Goal: Information Seeking & Learning: Learn about a topic

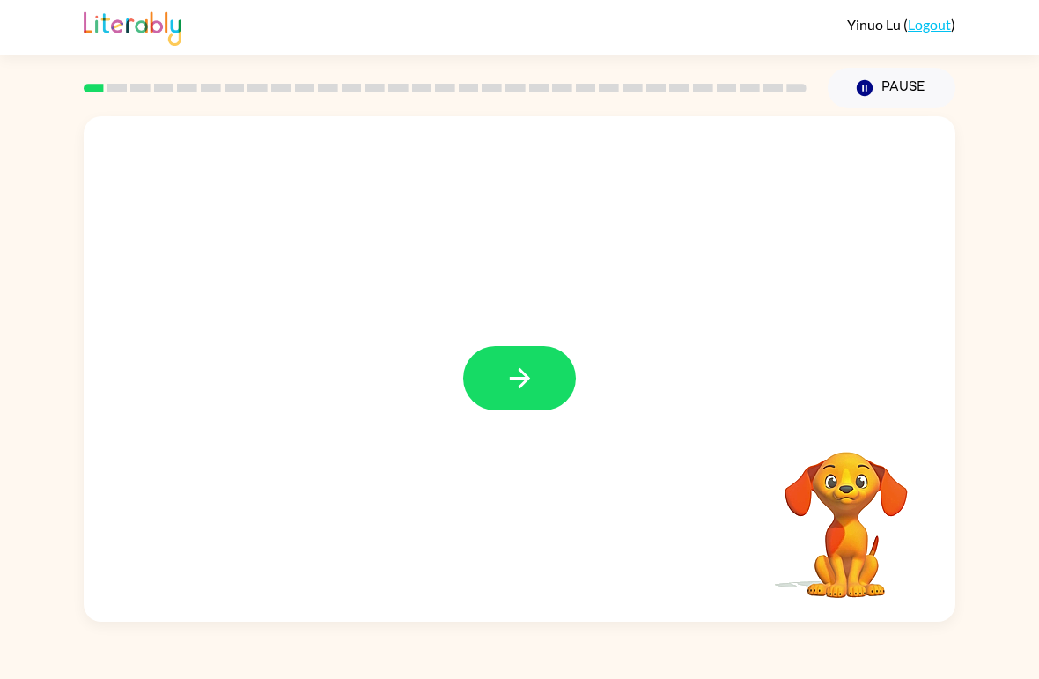
click at [516, 390] on icon "button" at bounding box center [520, 378] width 31 height 31
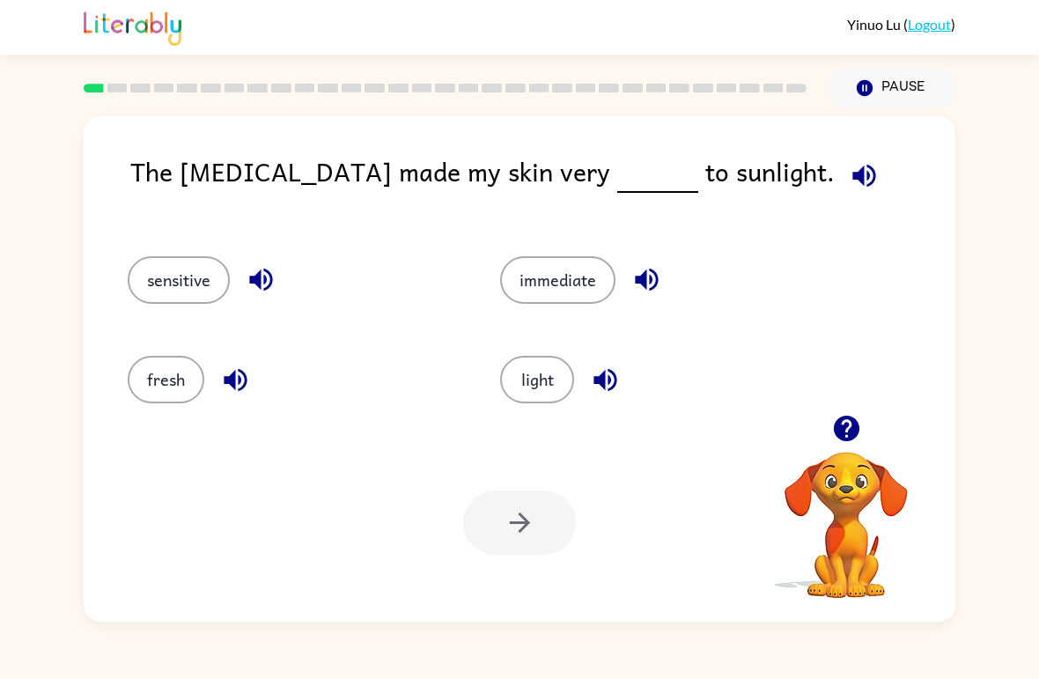
click at [849, 165] on icon "button" at bounding box center [864, 175] width 31 height 31
click at [748, 75] on div at bounding box center [445, 88] width 744 height 62
click at [152, 377] on button "fresh" at bounding box center [166, 380] width 77 height 48
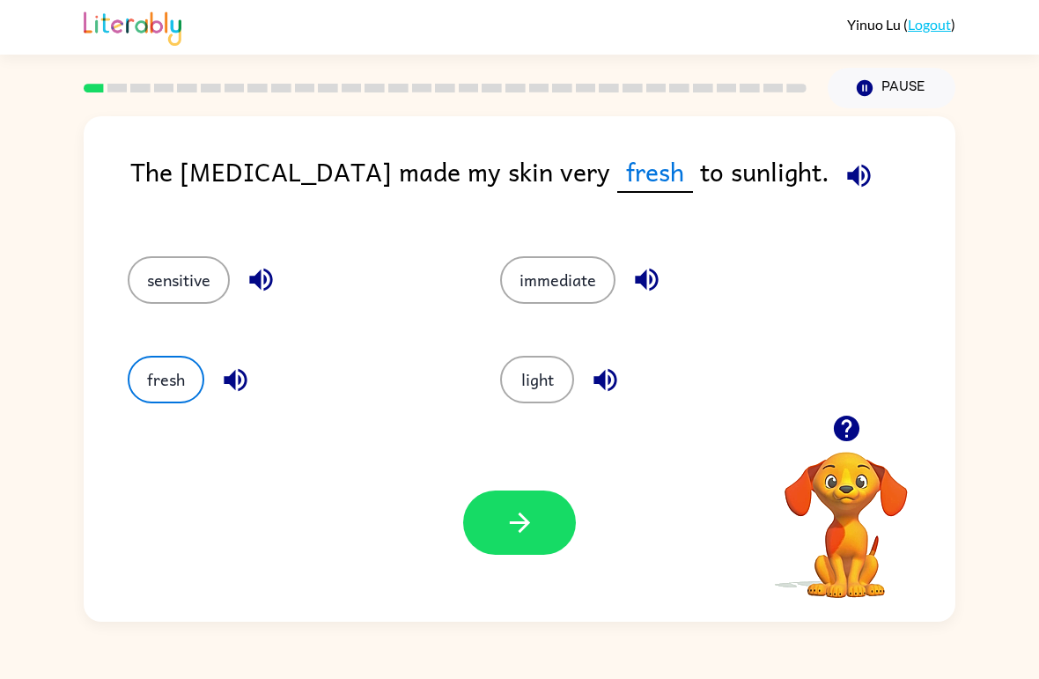
click at [485, 505] on button "button" at bounding box center [519, 522] width 113 height 64
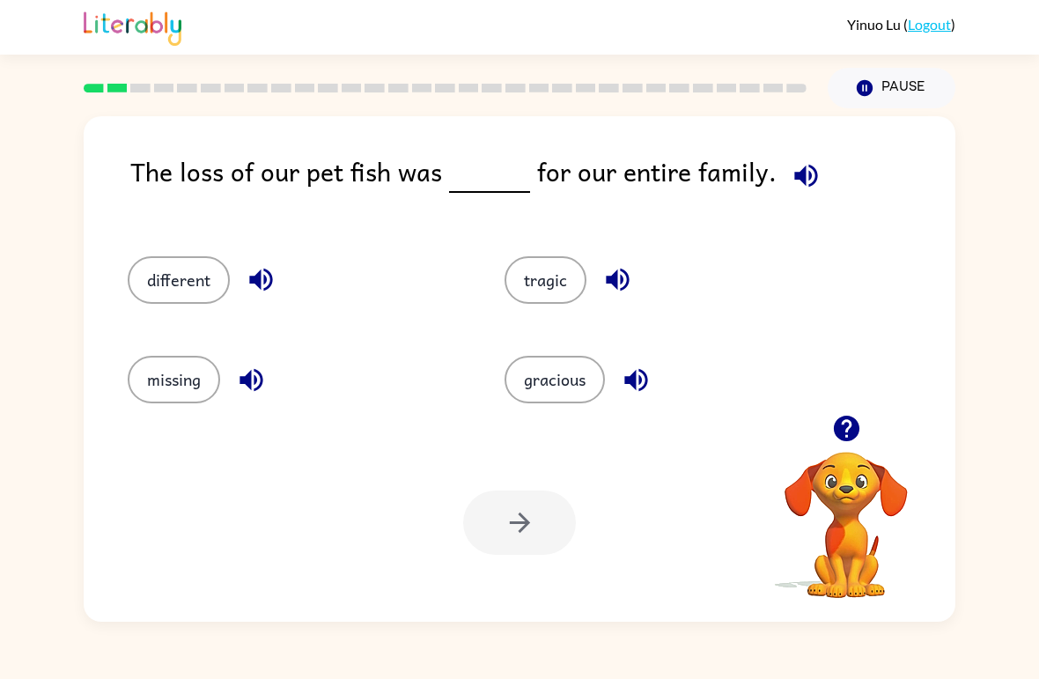
click at [809, 172] on icon "button" at bounding box center [806, 175] width 31 height 31
click at [580, 369] on button "gracious" at bounding box center [555, 380] width 100 height 48
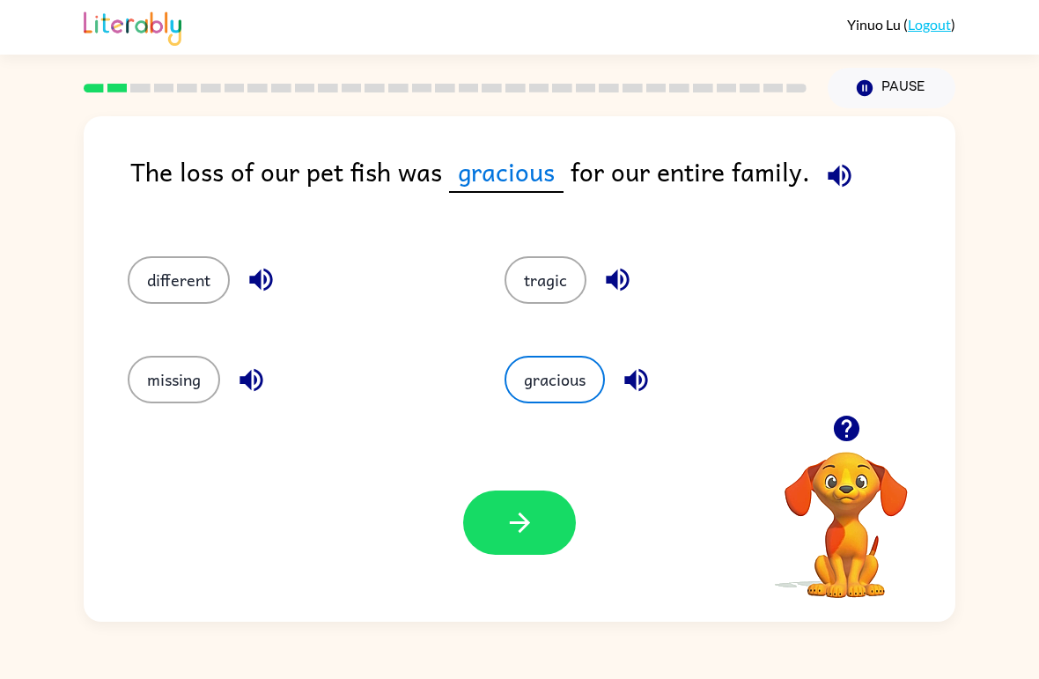
click at [521, 520] on icon "button" at bounding box center [520, 522] width 31 height 31
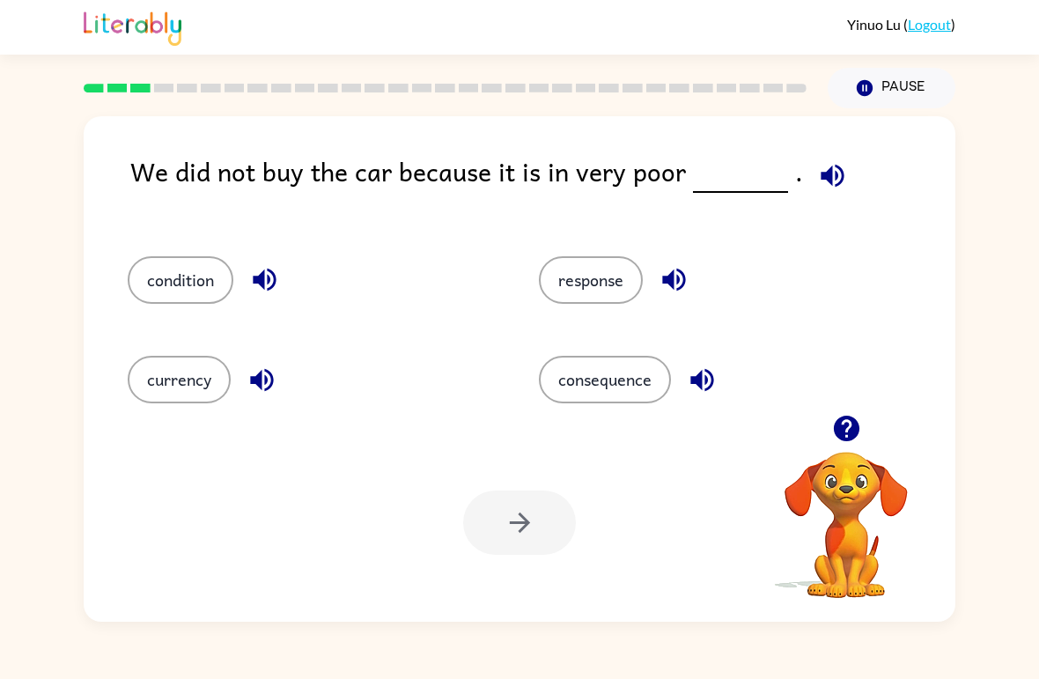
click at [835, 498] on video "Your browser must support playing .mp4 files to use Literably. Please try using…" at bounding box center [846, 512] width 176 height 176
click at [851, 409] on button "button" at bounding box center [846, 428] width 45 height 45
click at [851, 409] on div "consequence" at bounding box center [710, 371] width 411 height 99
click at [825, 156] on button "button" at bounding box center [832, 175] width 45 height 45
click at [615, 283] on button "response" at bounding box center [591, 280] width 104 height 48
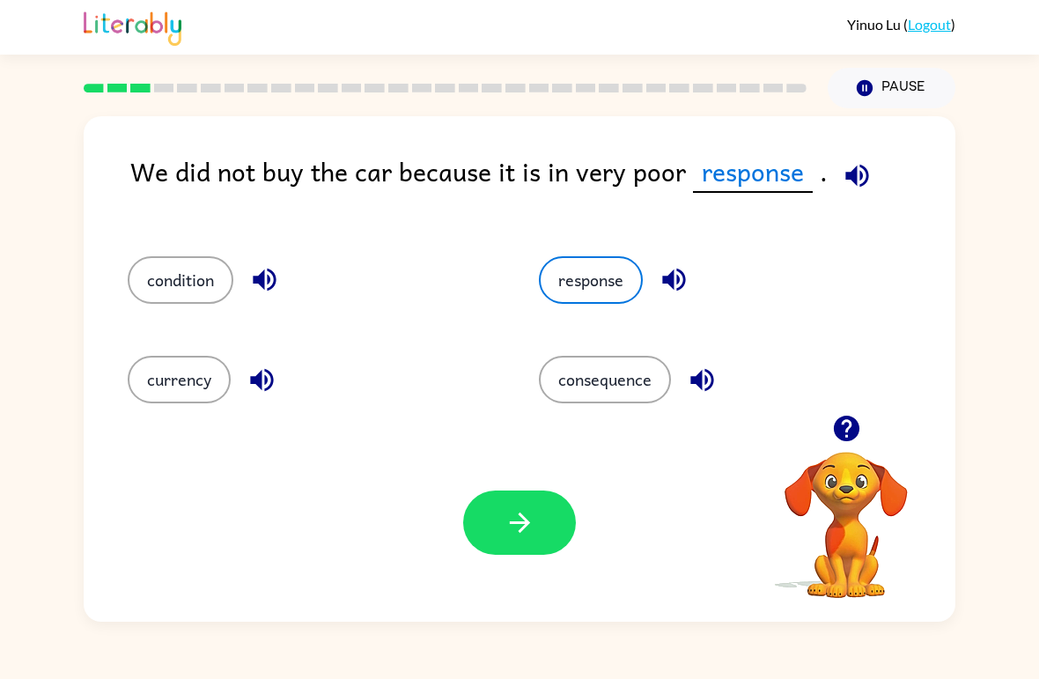
click at [549, 530] on button "button" at bounding box center [519, 522] width 113 height 64
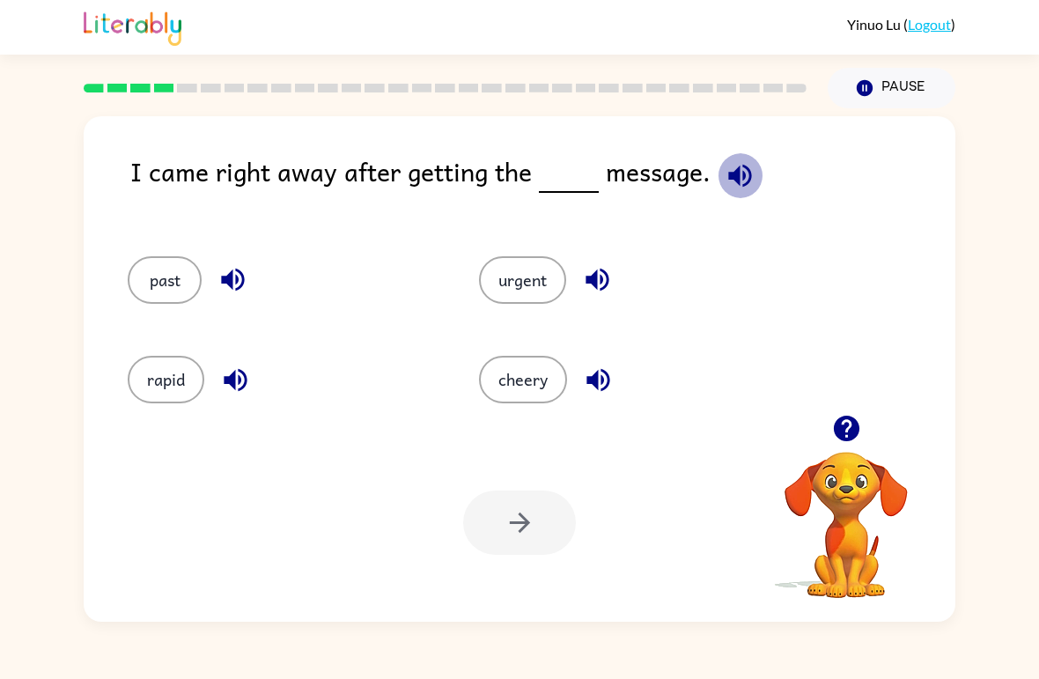
click at [752, 163] on button "button" at bounding box center [740, 175] width 45 height 45
click at [152, 269] on button "past" at bounding box center [165, 280] width 74 height 48
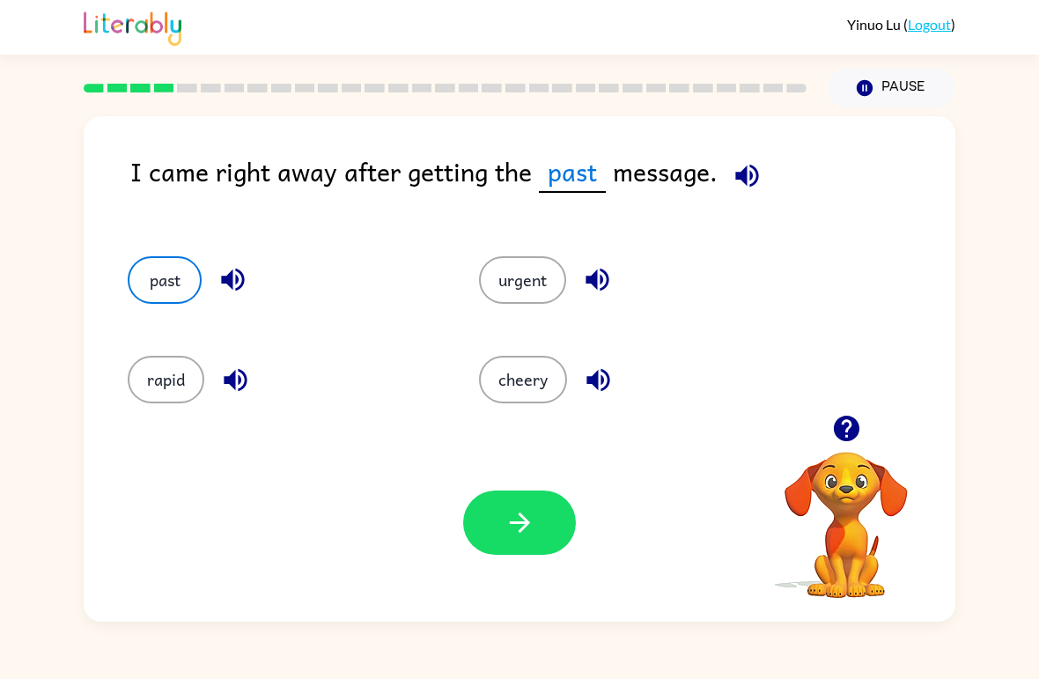
click at [508, 547] on button "button" at bounding box center [519, 522] width 113 height 64
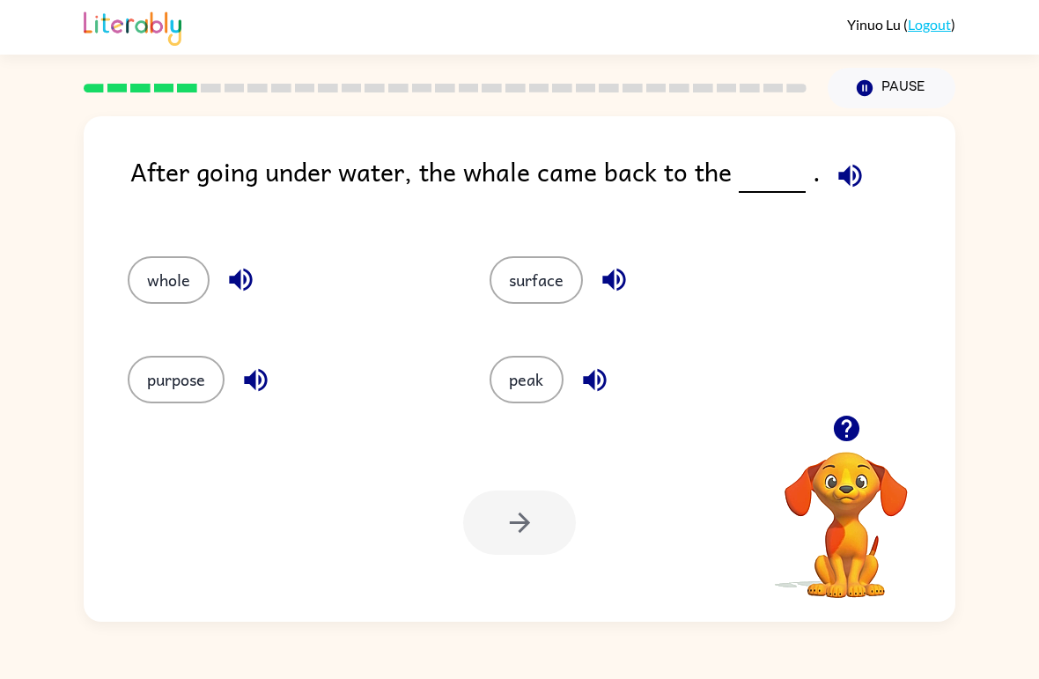
click at [847, 178] on icon "button" at bounding box center [849, 175] width 23 height 23
click at [574, 269] on button "surface" at bounding box center [536, 280] width 93 height 48
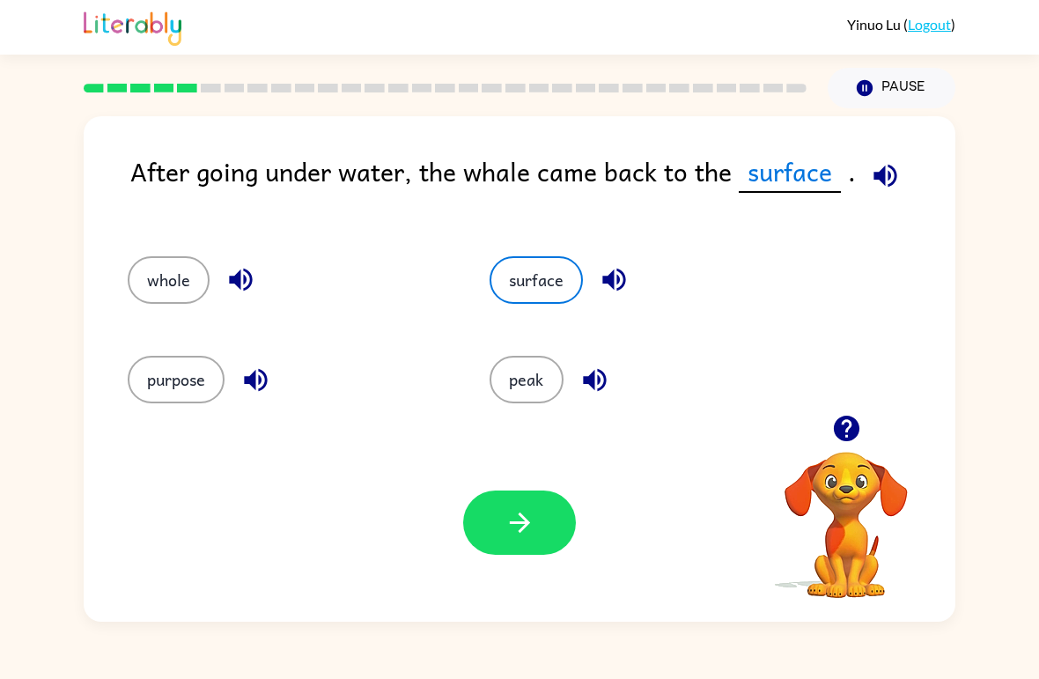
click at [524, 521] on icon "button" at bounding box center [520, 522] width 31 height 31
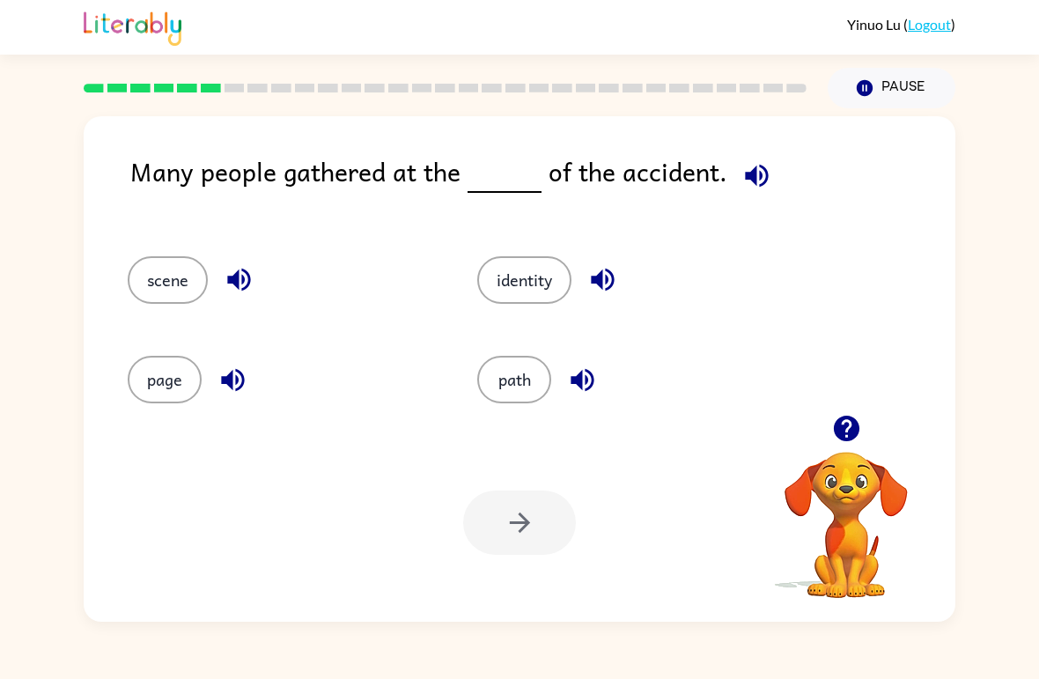
click at [741, 198] on button "button" at bounding box center [756, 175] width 45 height 45
click at [512, 383] on button "path" at bounding box center [514, 380] width 74 height 48
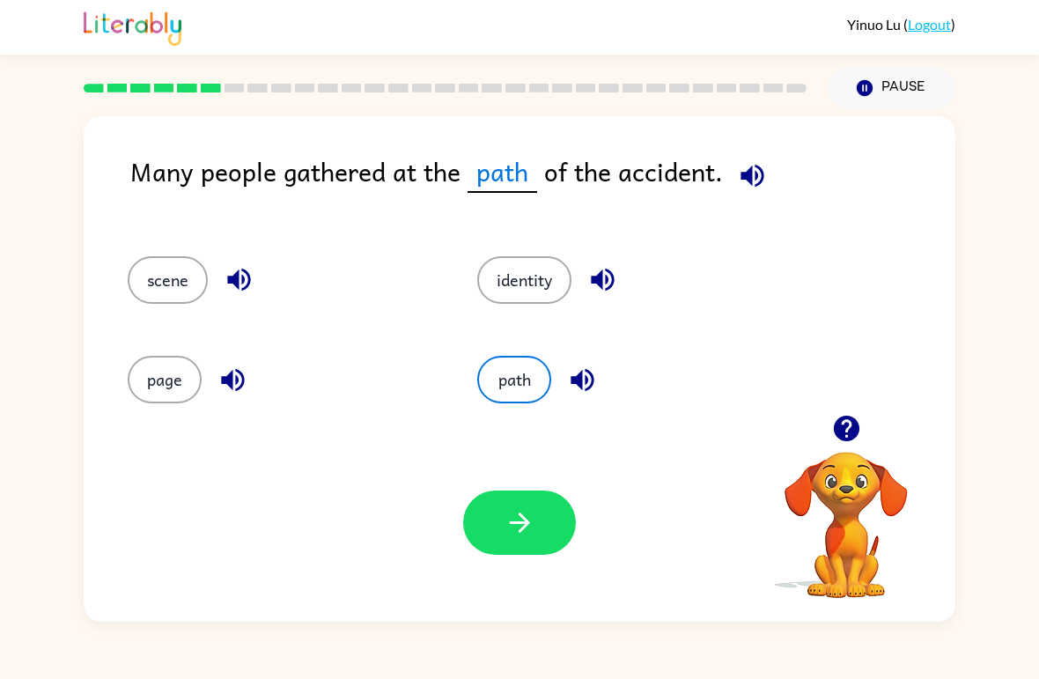
click at [505, 534] on icon "button" at bounding box center [520, 522] width 31 height 31
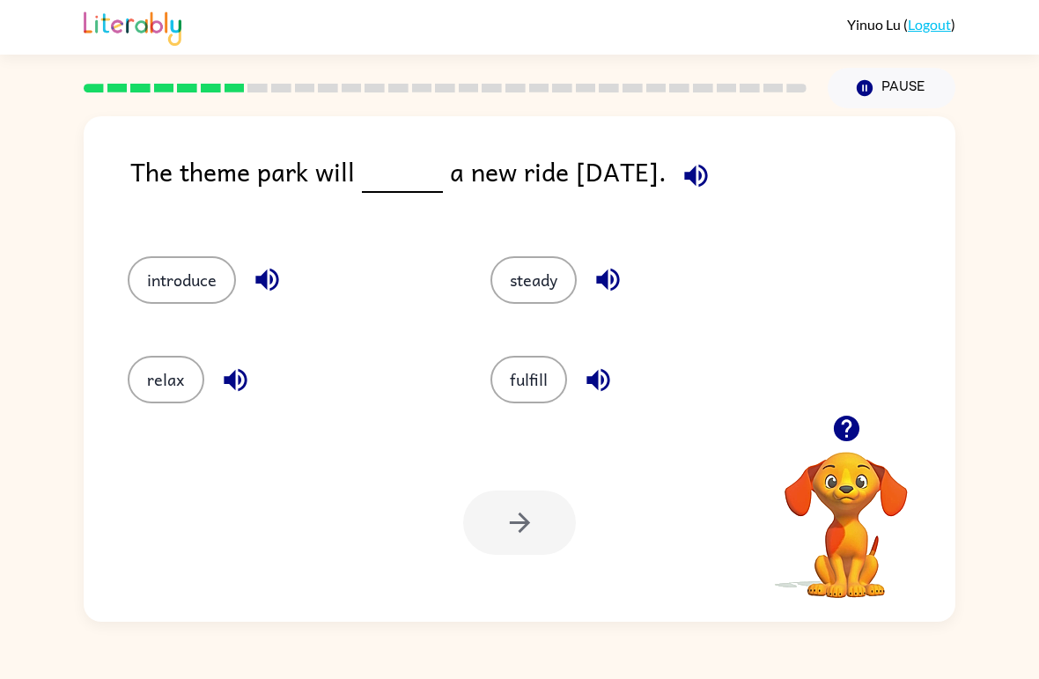
click at [222, 394] on icon "button" at bounding box center [235, 380] width 31 height 31
click at [719, 166] on button "button" at bounding box center [696, 175] width 45 height 45
click at [736, 172] on div "The theme park will a new ride [DATE]." at bounding box center [542, 186] width 825 height 70
click at [244, 367] on icon "button" at bounding box center [235, 380] width 31 height 31
click at [166, 388] on button "relax" at bounding box center [166, 380] width 77 height 48
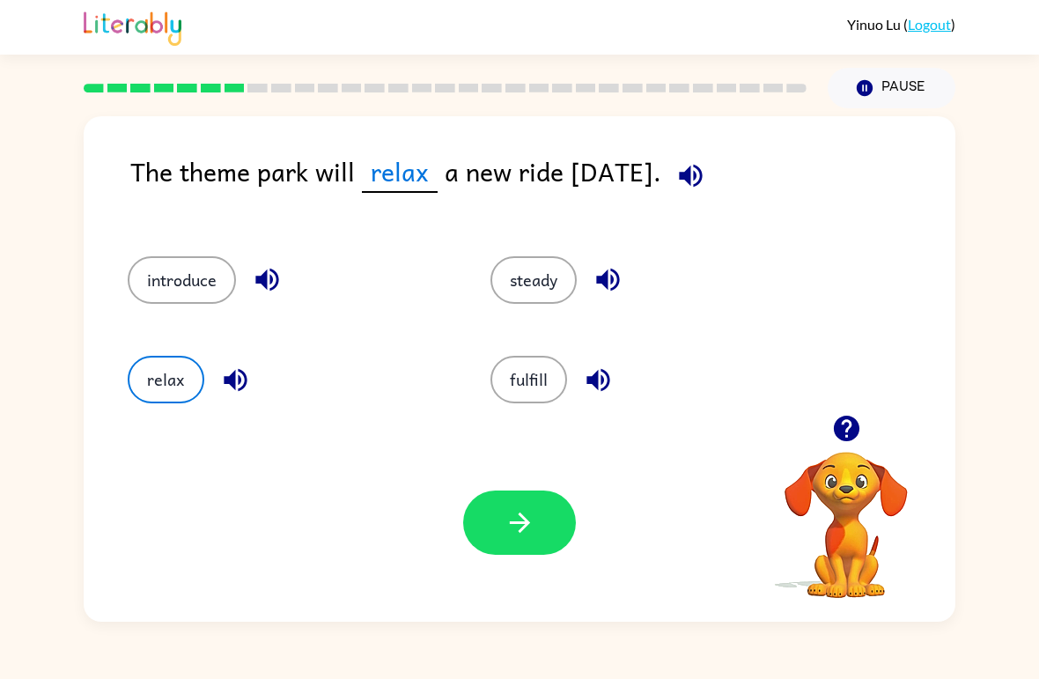
click at [538, 513] on button "button" at bounding box center [519, 522] width 113 height 64
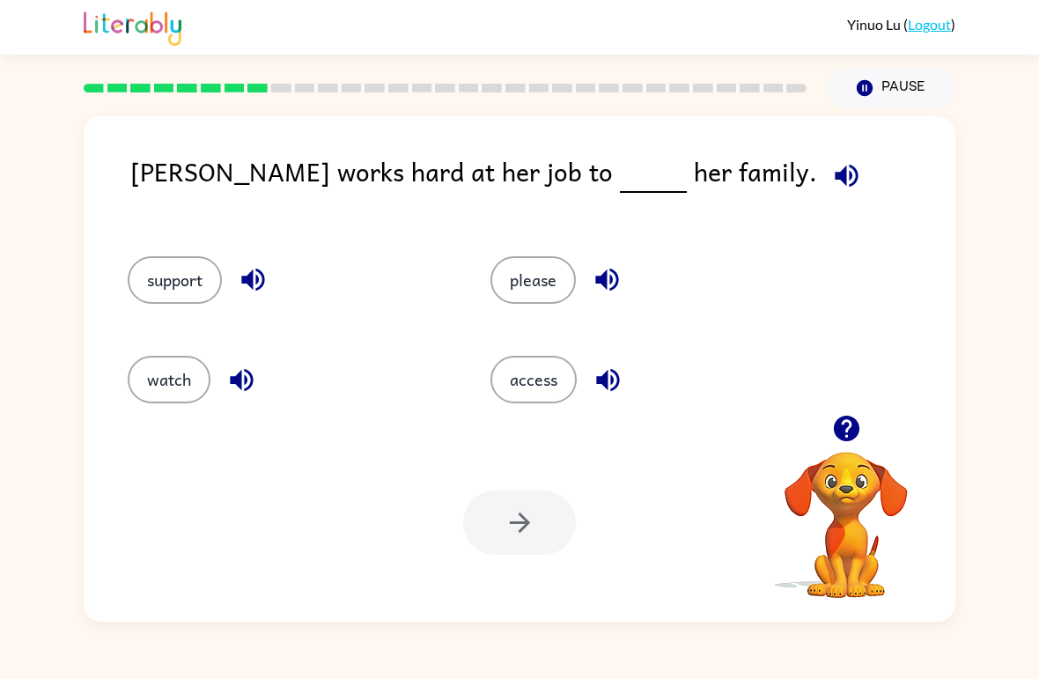
click at [824, 175] on button "button" at bounding box center [846, 175] width 45 height 45
click at [152, 292] on button "support" at bounding box center [175, 280] width 94 height 48
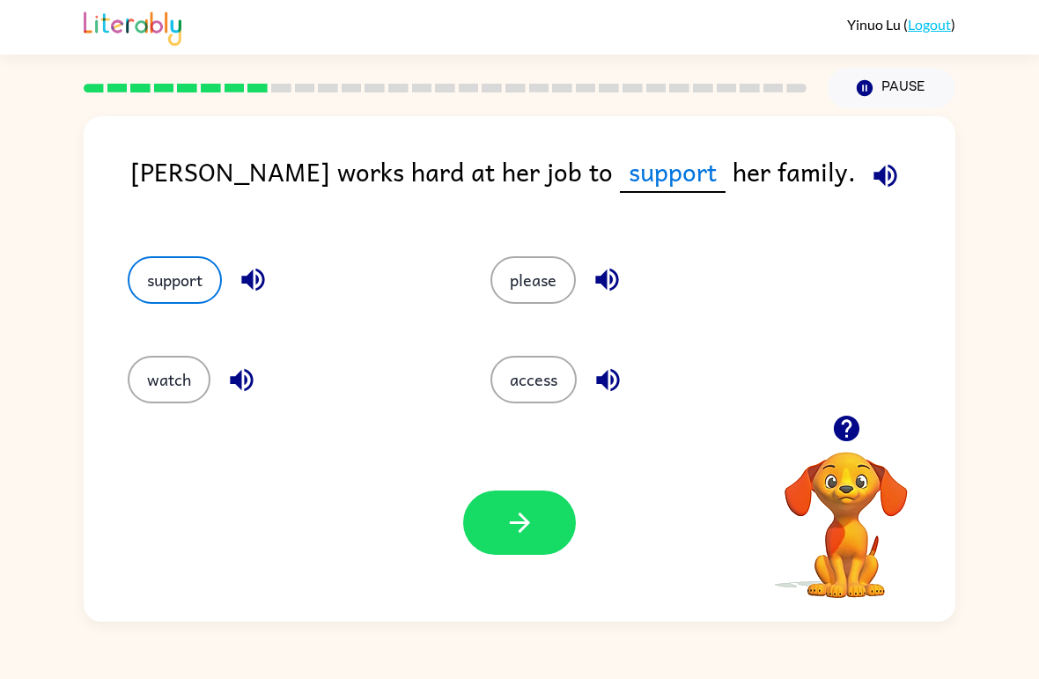
click at [477, 527] on button "button" at bounding box center [519, 522] width 113 height 64
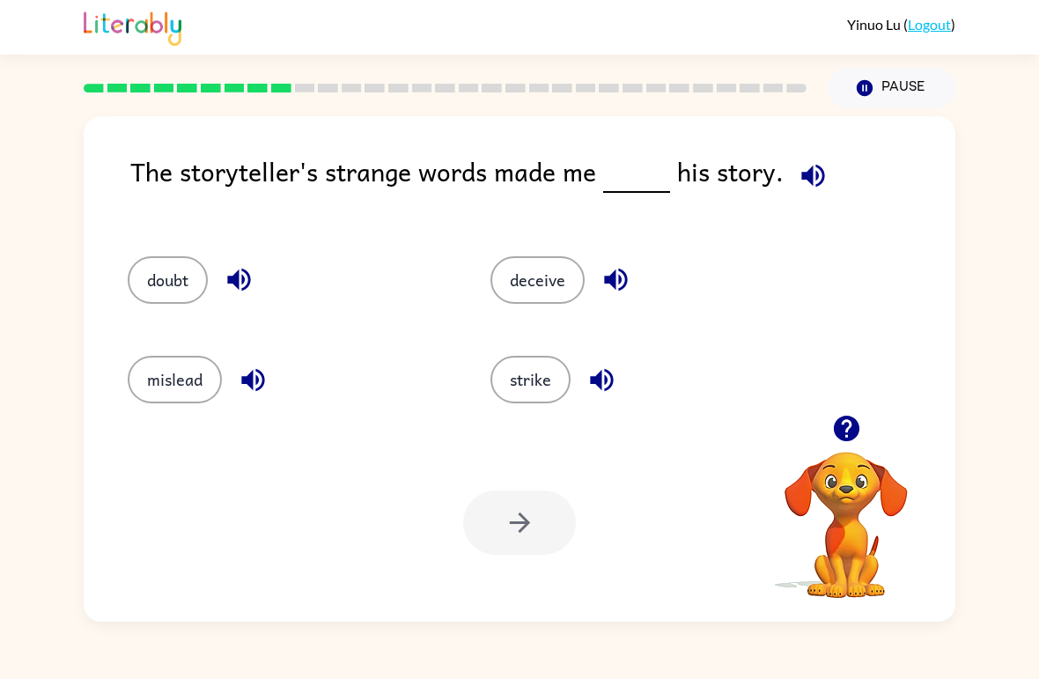
click at [805, 196] on button "button" at bounding box center [813, 175] width 45 height 45
click at [527, 298] on button "deceive" at bounding box center [537, 280] width 94 height 48
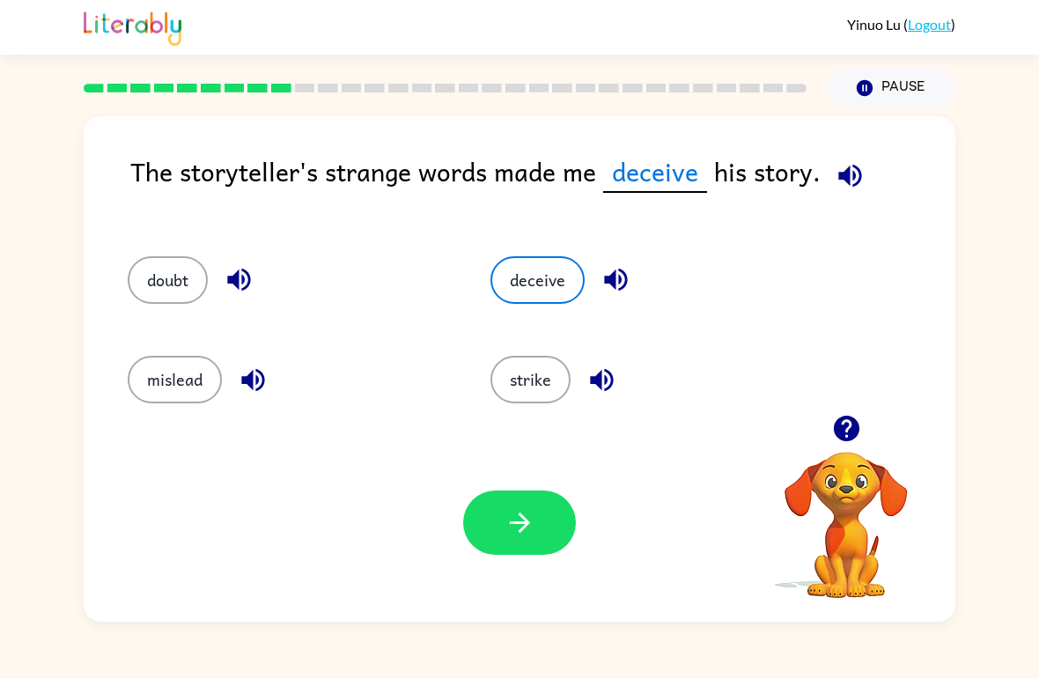
click at [488, 543] on button "button" at bounding box center [519, 522] width 113 height 64
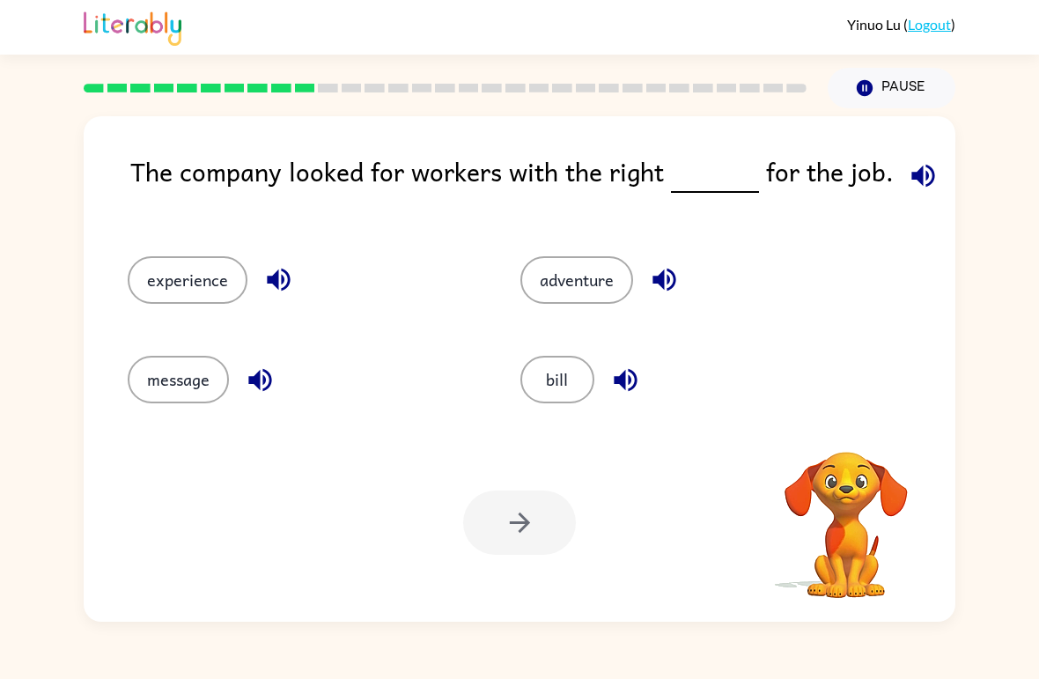
click at [894, 154] on span at bounding box center [920, 171] width 52 height 40
click at [923, 177] on icon "button" at bounding box center [923, 175] width 31 height 31
click at [131, 384] on button "message" at bounding box center [178, 380] width 101 height 48
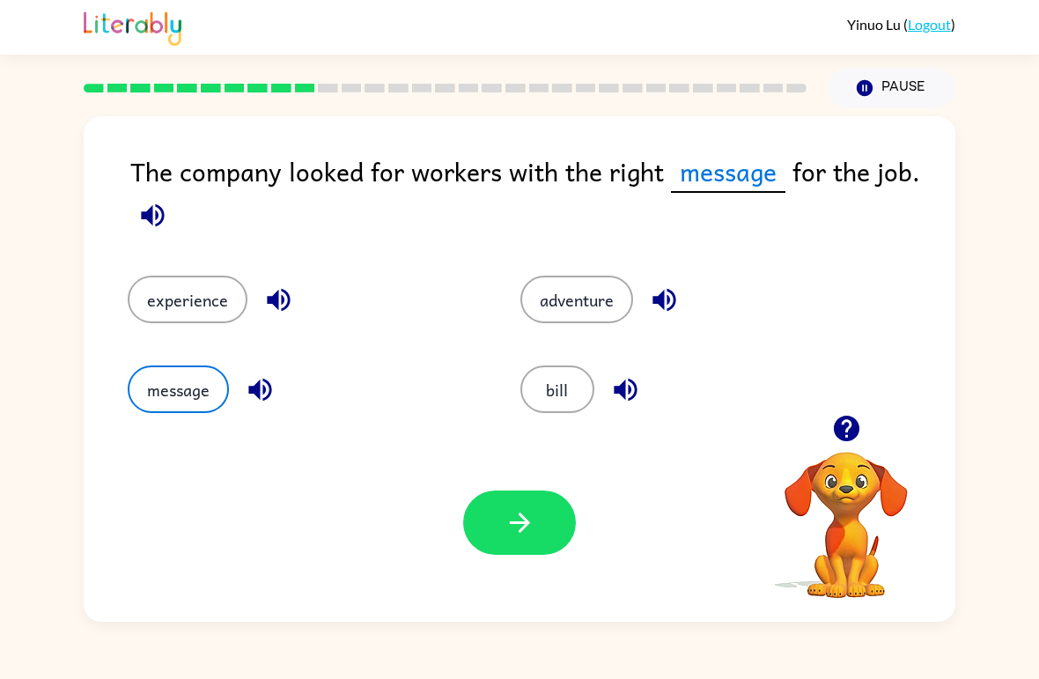
click at [525, 570] on div "Your browser must support playing .mp4 files to use Literably. Please try using…" at bounding box center [520, 523] width 872 height 198
click at [524, 569] on div "Your browser must support playing .mp4 files to use Literably. Please try using…" at bounding box center [520, 523] width 872 height 198
click at [557, 527] on button "button" at bounding box center [519, 522] width 113 height 64
click at [557, 527] on div at bounding box center [519, 522] width 113 height 64
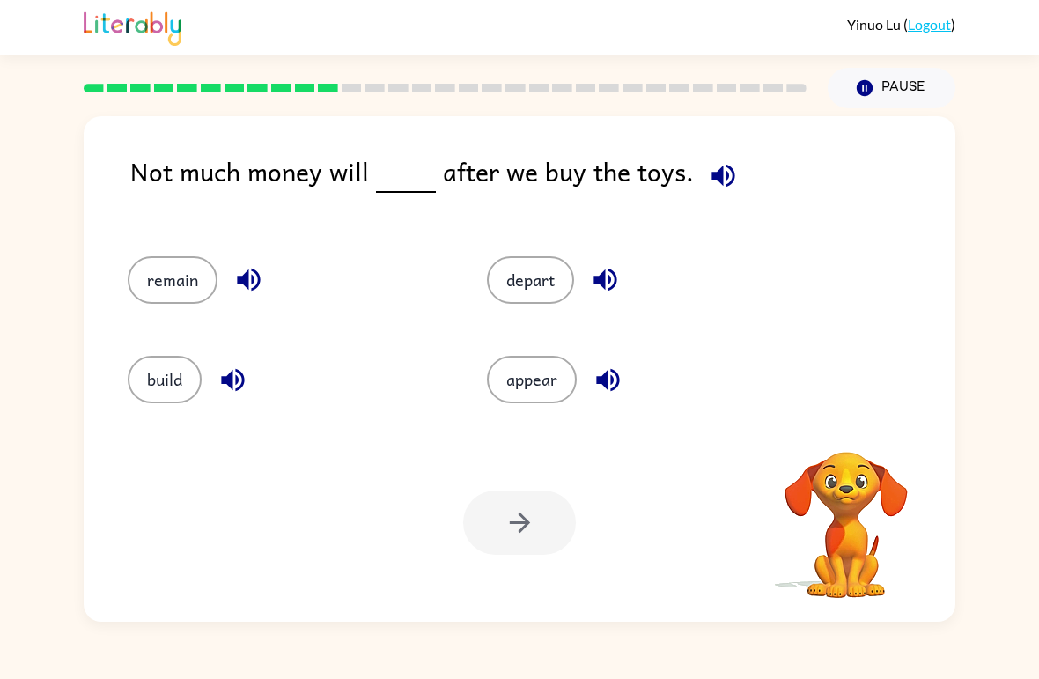
click at [567, 561] on div "Your browser must support playing .mp4 files to use Literably. Please try using…" at bounding box center [520, 523] width 872 height 198
click at [672, 509] on div "Your browser must support playing .mp4 files to use Literably. Please try using…" at bounding box center [520, 523] width 872 height 198
click at [717, 163] on icon "button" at bounding box center [723, 175] width 31 height 31
click at [533, 372] on button "appear" at bounding box center [532, 380] width 90 height 48
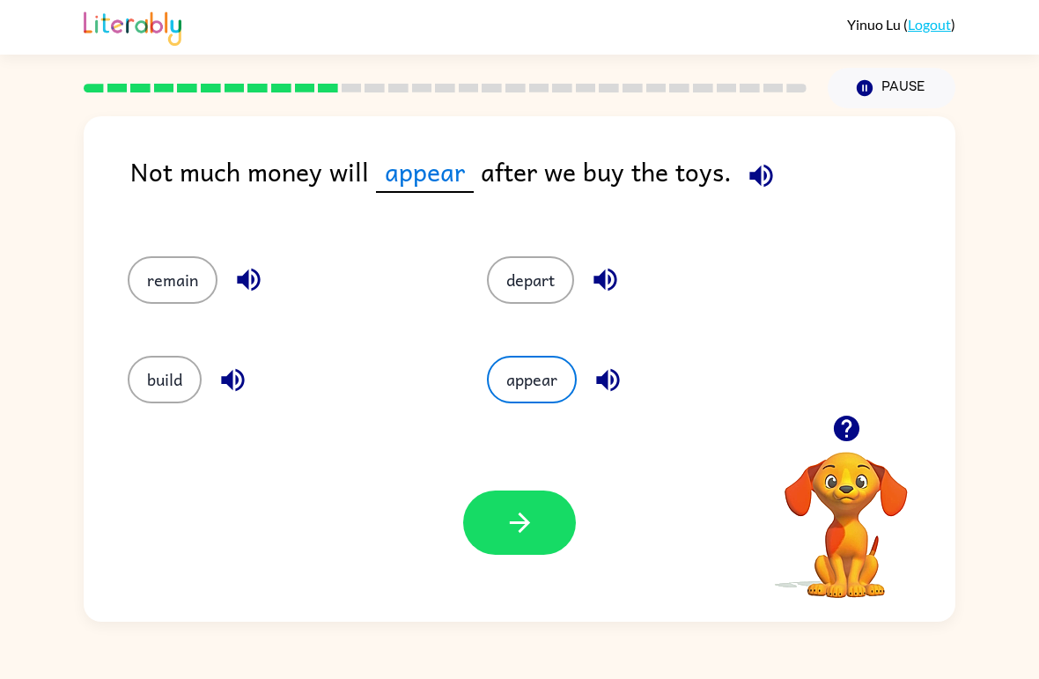
click at [536, 535] on button "button" at bounding box center [519, 522] width 113 height 64
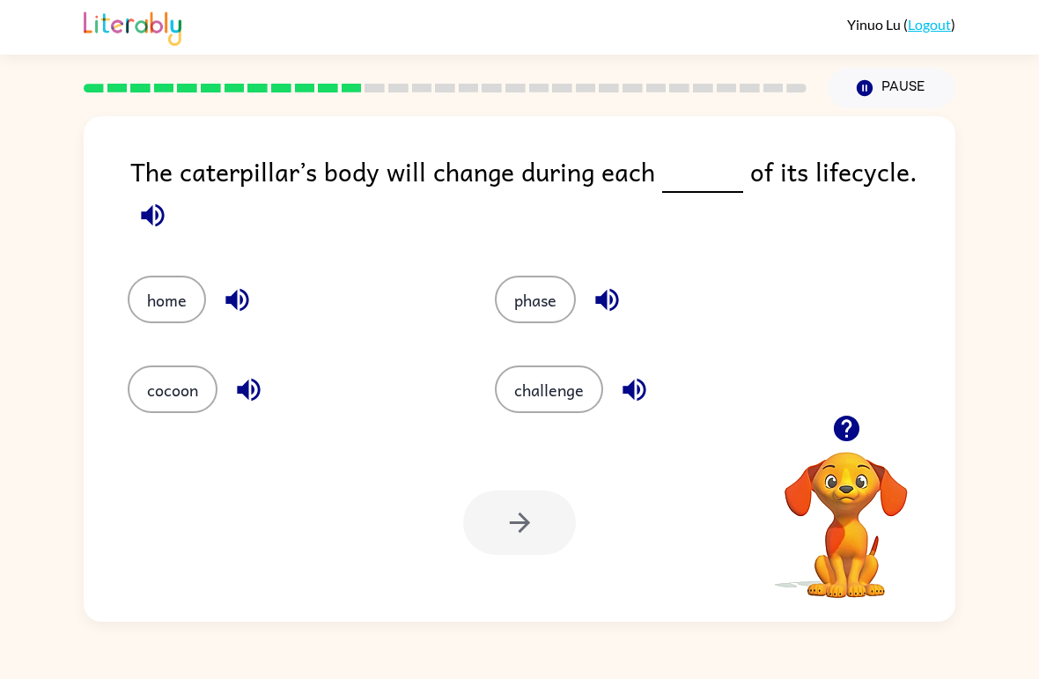
click at [16, 212] on div "The caterpillar’s body will change during each of its lifecycle. home phase coc…" at bounding box center [519, 364] width 1039 height 513
click at [129, 199] on div "The caterpillar’s body will change during each of its lifecycle. home phase coc…" at bounding box center [520, 368] width 872 height 505
click at [143, 206] on icon "button" at bounding box center [152, 215] width 31 height 31
click at [145, 221] on icon "button" at bounding box center [152, 214] width 23 height 23
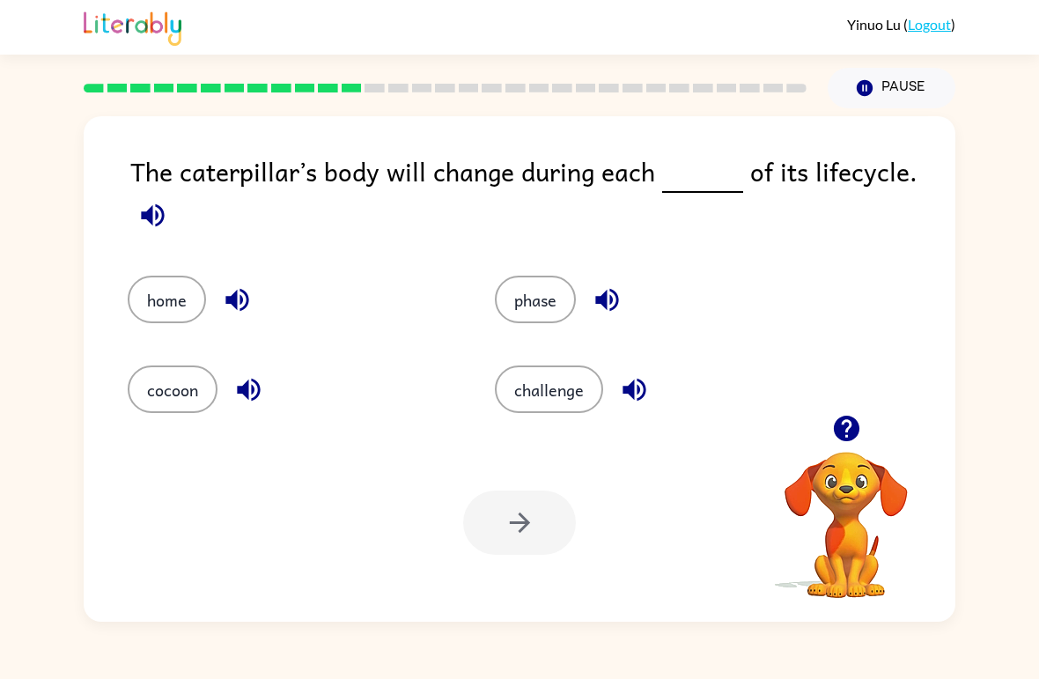
click at [177, 296] on button "home" at bounding box center [167, 300] width 78 height 48
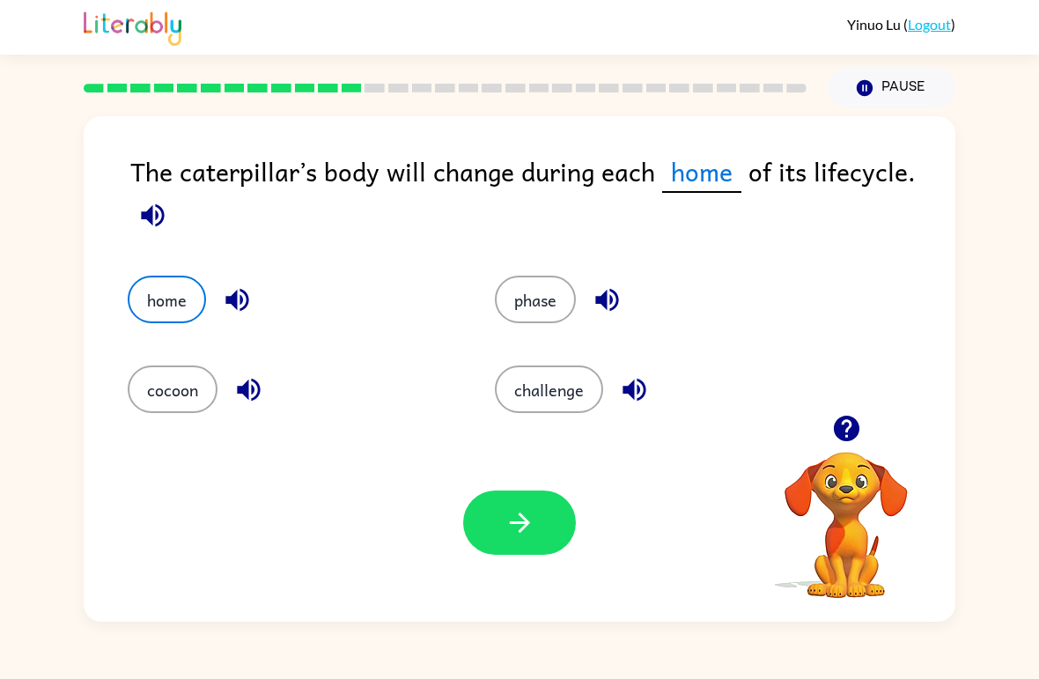
click at [536, 508] on button "button" at bounding box center [519, 522] width 113 height 64
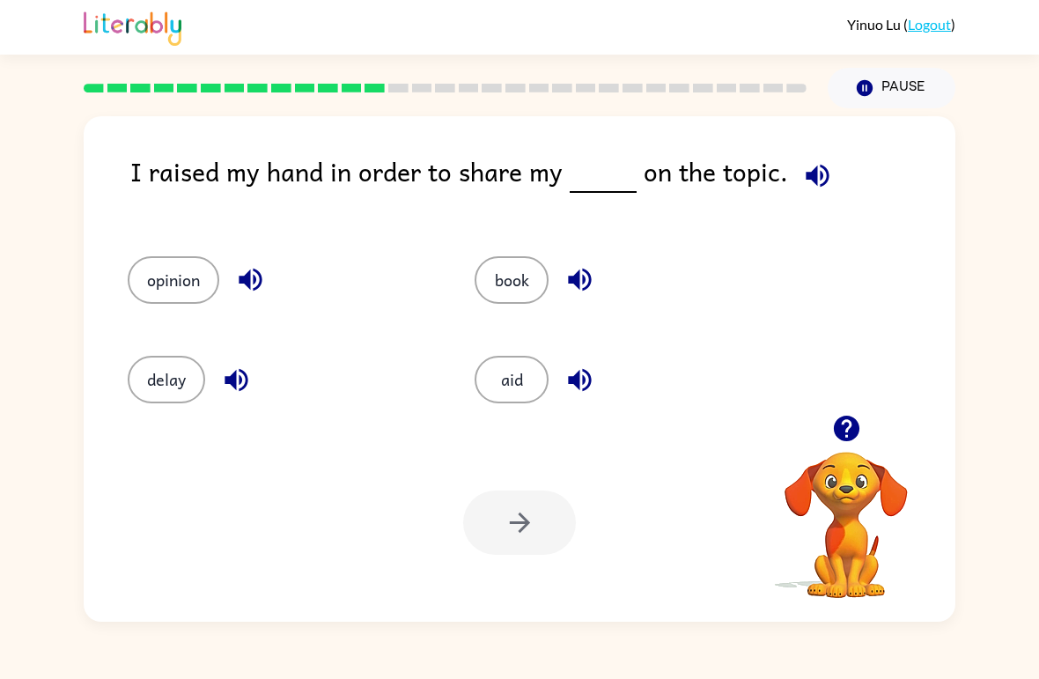
click at [151, 275] on button "opinion" at bounding box center [174, 280] width 92 height 48
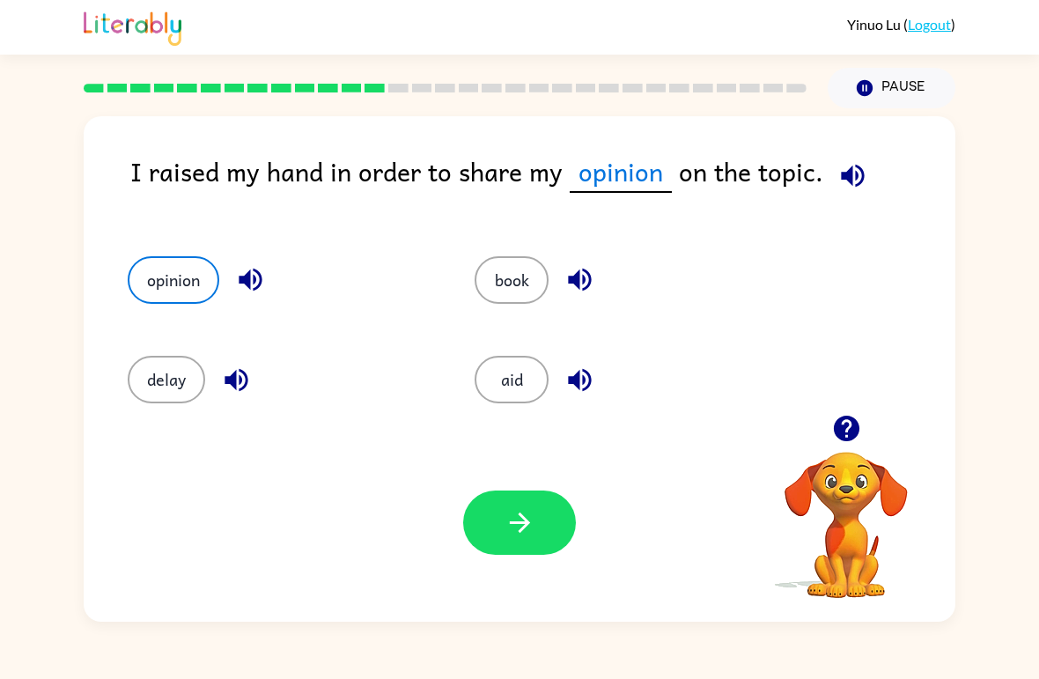
click at [843, 169] on icon "button" at bounding box center [852, 175] width 31 height 31
click at [585, 524] on div "Your browser must support playing .mp4 files to use Literably. Please try using…" at bounding box center [520, 523] width 872 height 198
click at [535, 533] on button "button" at bounding box center [519, 522] width 113 height 64
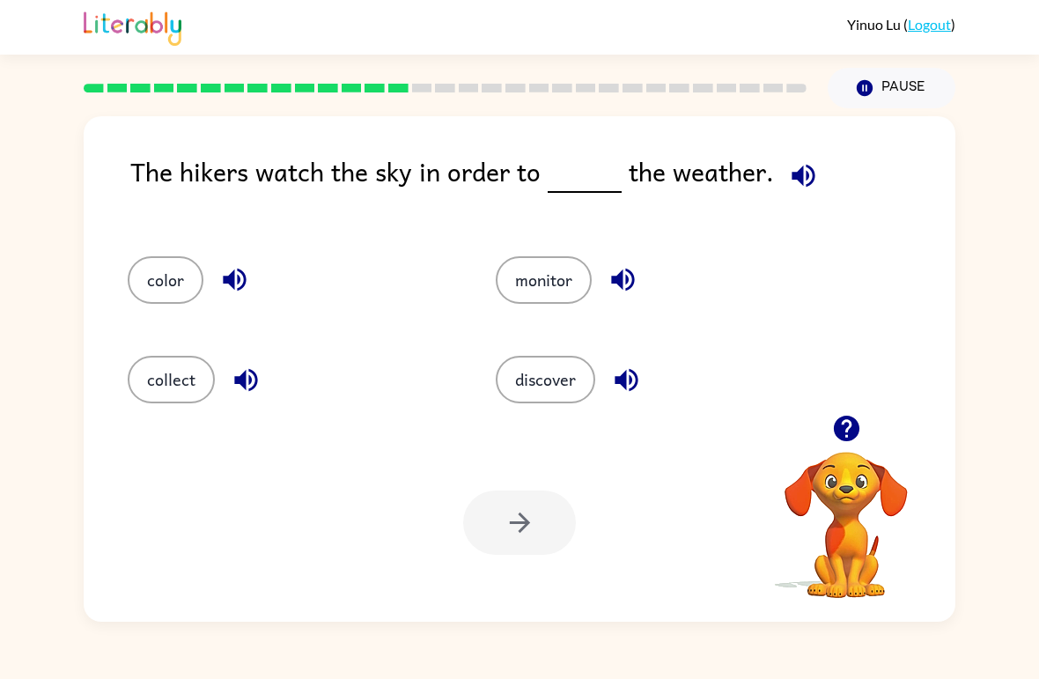
click at [792, 178] on icon "button" at bounding box center [803, 175] width 23 height 23
click at [144, 272] on button "color" at bounding box center [166, 280] width 76 height 48
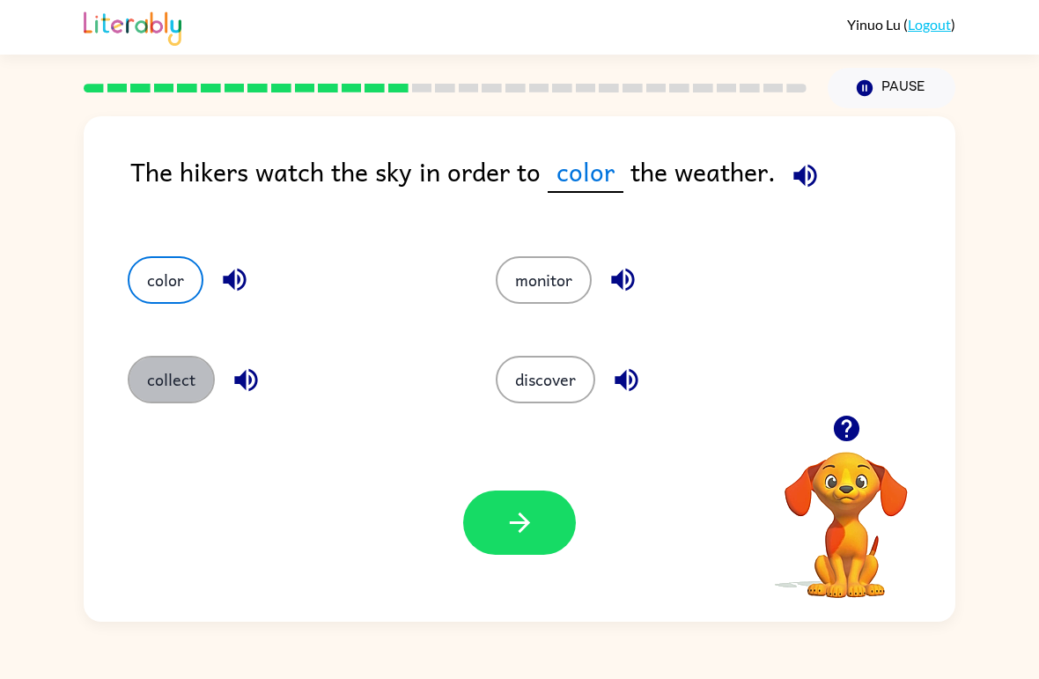
click at [155, 387] on button "collect" at bounding box center [171, 380] width 87 height 48
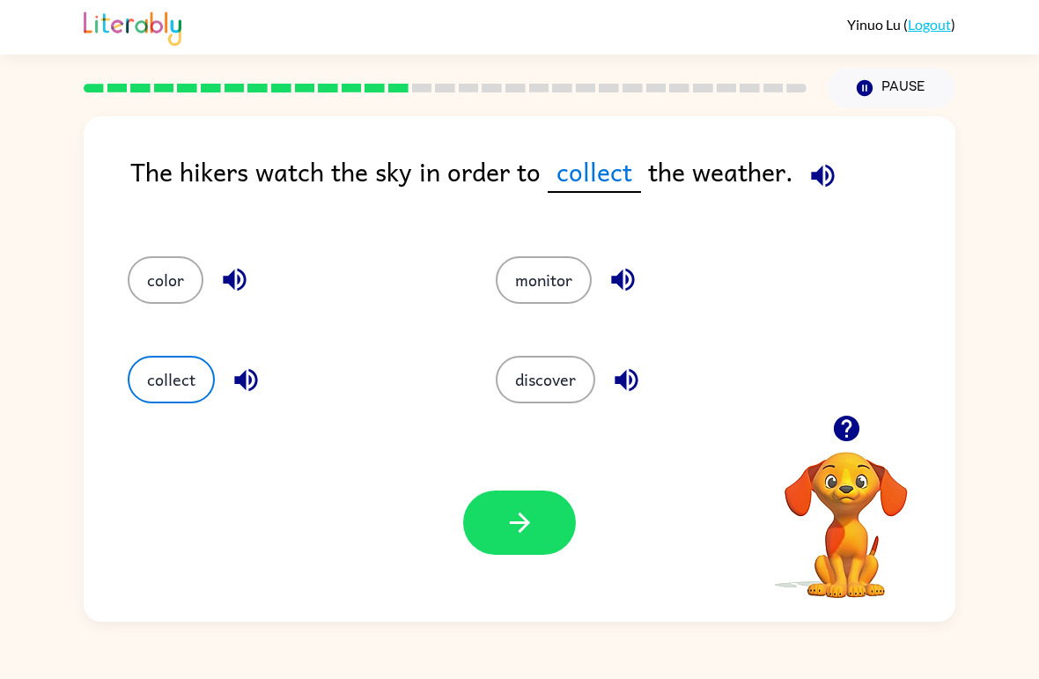
click at [140, 279] on button "color" at bounding box center [166, 280] width 76 height 48
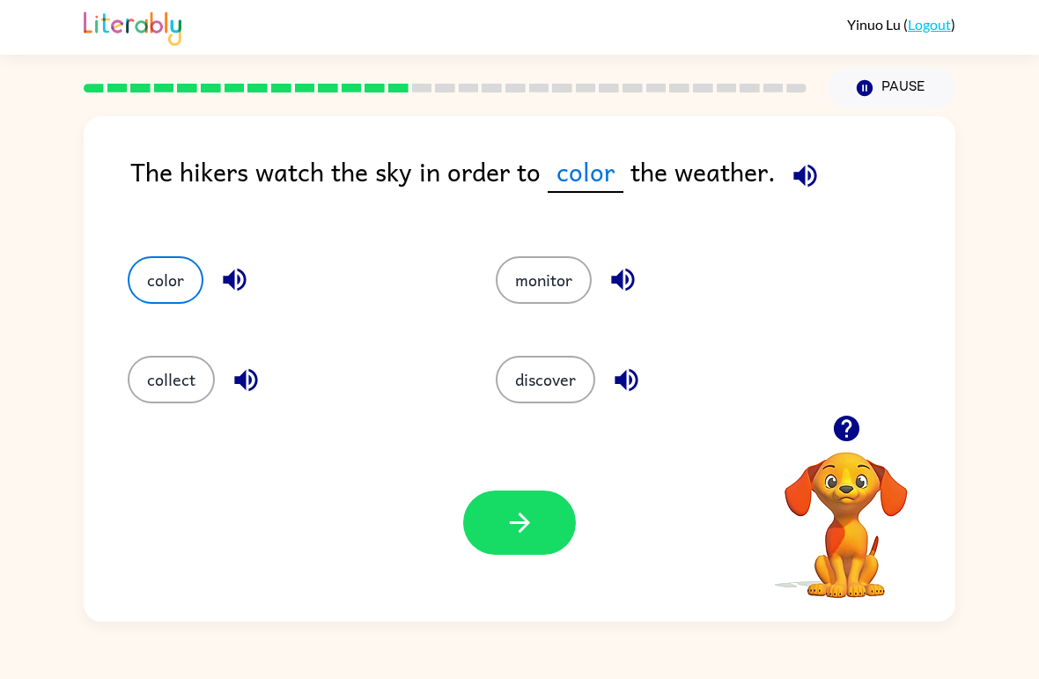
click at [162, 373] on button "collect" at bounding box center [171, 380] width 87 height 48
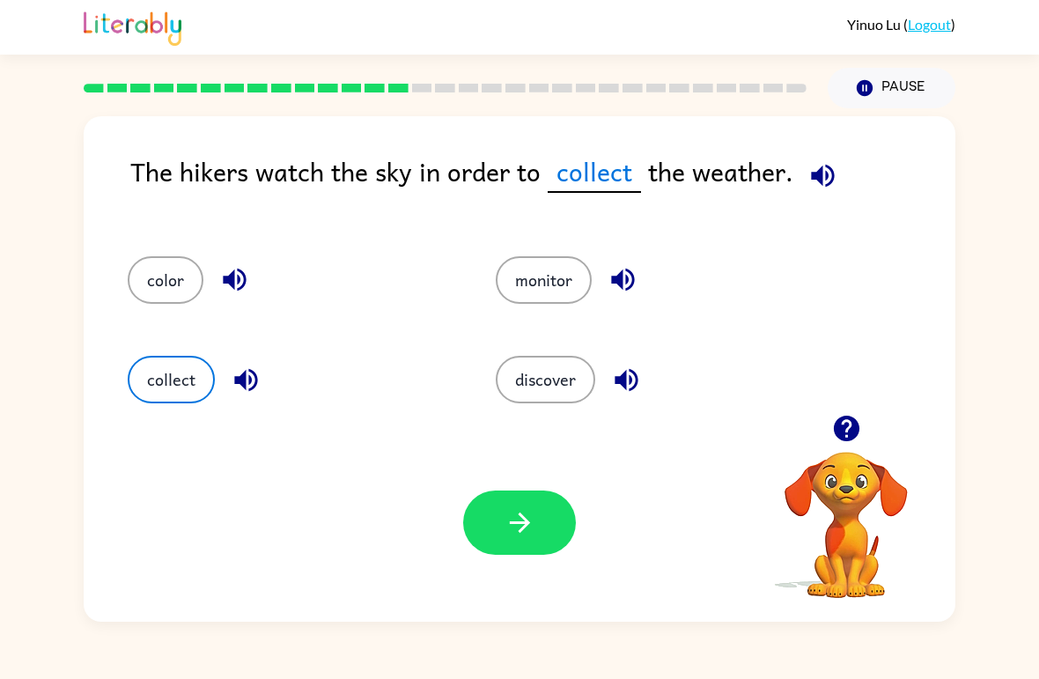
click at [161, 293] on button "color" at bounding box center [166, 280] width 76 height 48
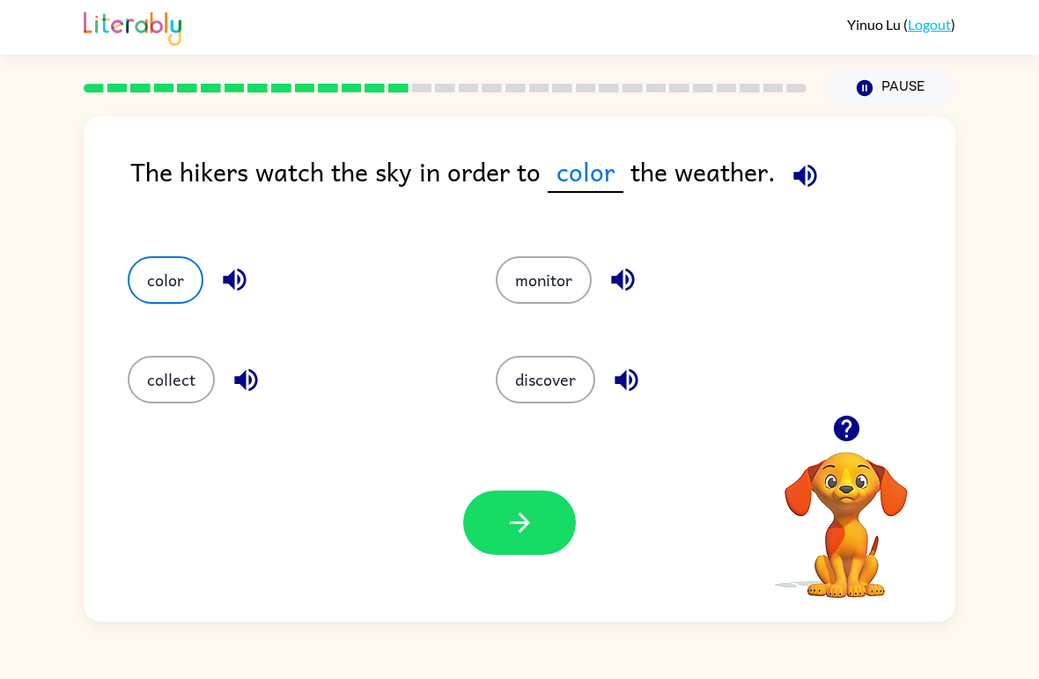
click at [164, 397] on button "collect" at bounding box center [171, 380] width 87 height 48
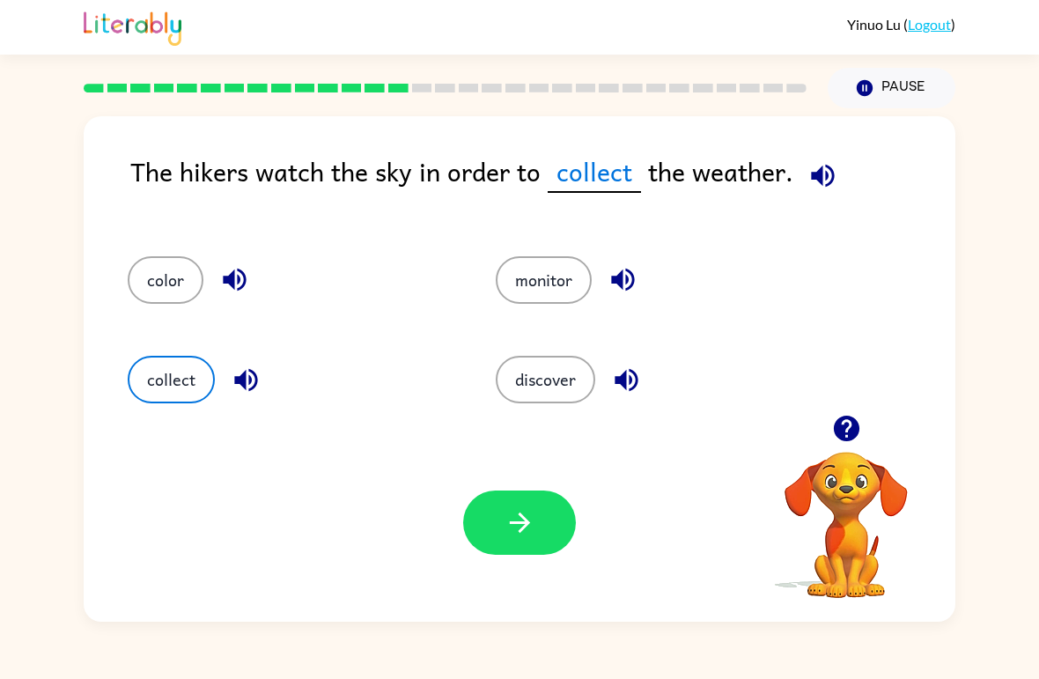
click at [569, 275] on button "monitor" at bounding box center [544, 280] width 96 height 48
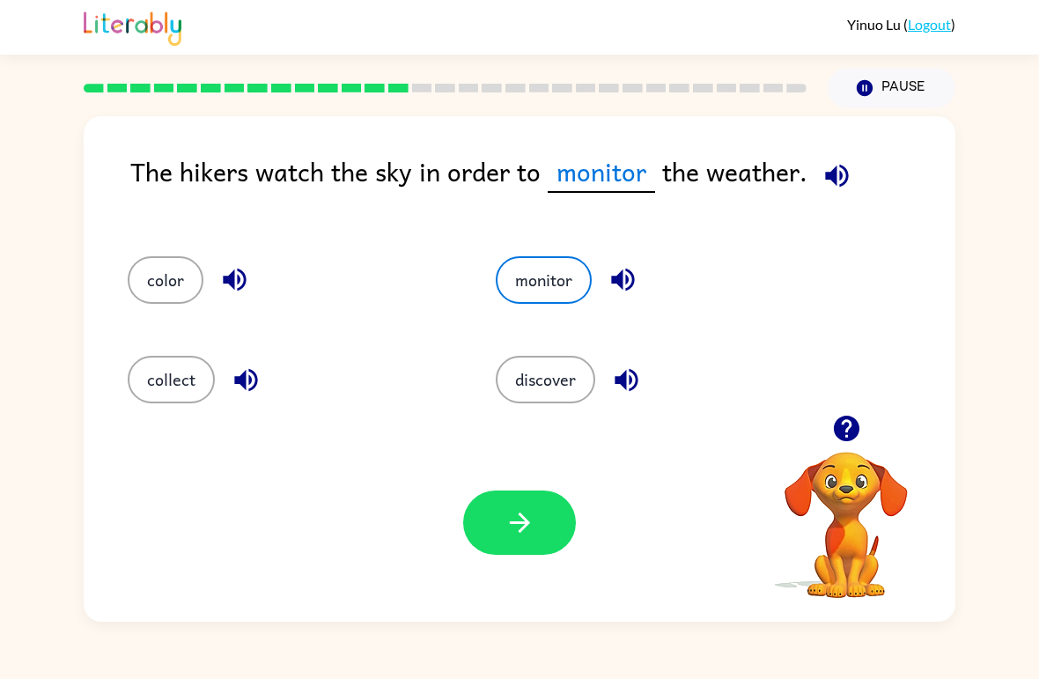
click at [537, 493] on button "button" at bounding box center [519, 522] width 113 height 64
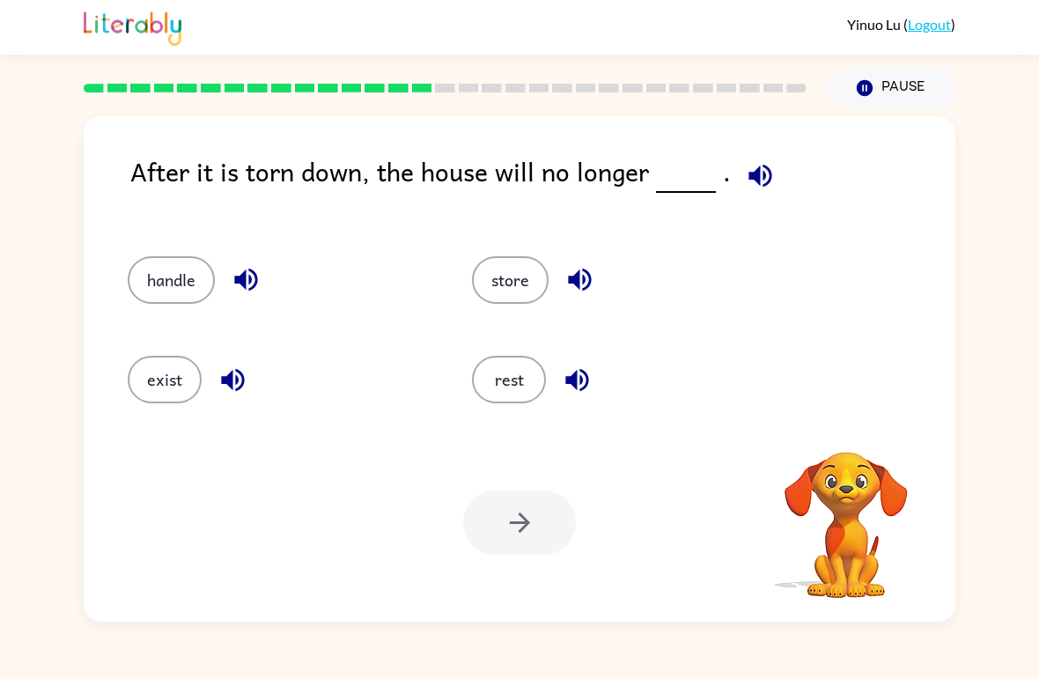
click at [711, 438] on div "Your browser must support playing .mp4 files to use Literably. Please try using…" at bounding box center [520, 523] width 872 height 198
click at [761, 165] on icon "button" at bounding box center [760, 175] width 31 height 31
click at [497, 360] on button "rest" at bounding box center [509, 380] width 74 height 48
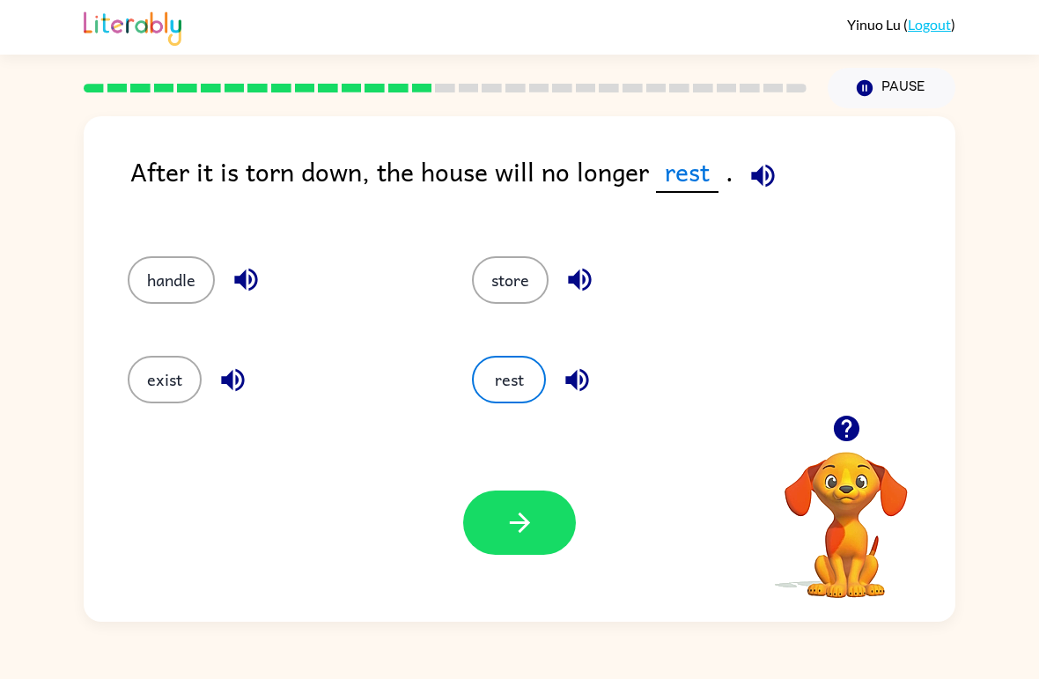
click at [505, 543] on button "button" at bounding box center [519, 522] width 113 height 64
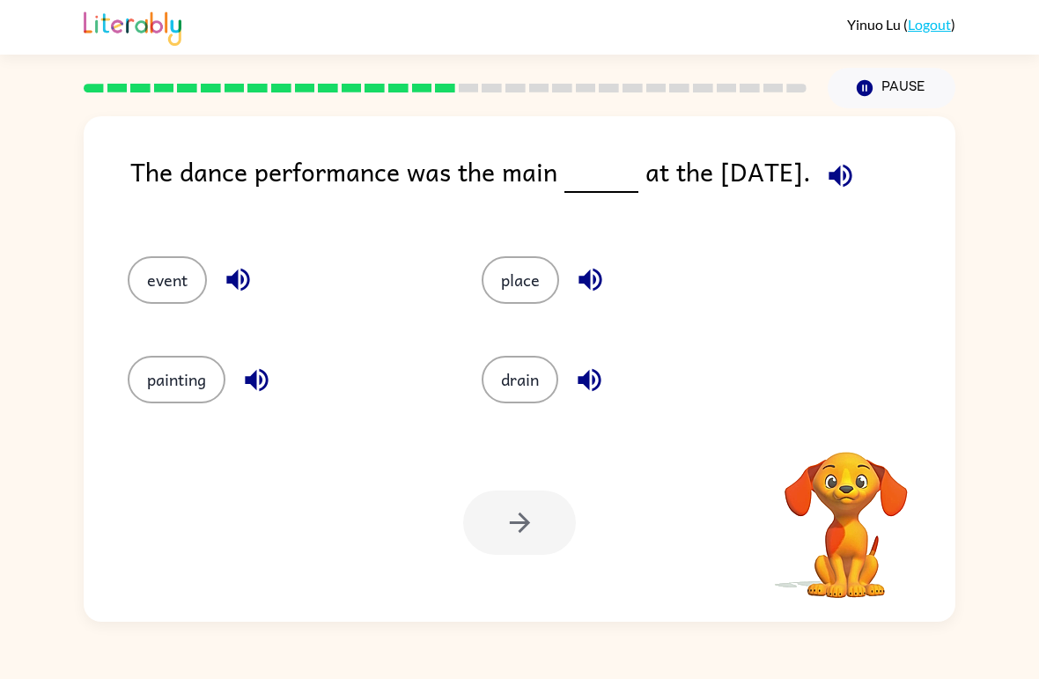
click at [499, 528] on div at bounding box center [519, 522] width 113 height 64
click at [155, 394] on button "painting" at bounding box center [177, 380] width 98 height 48
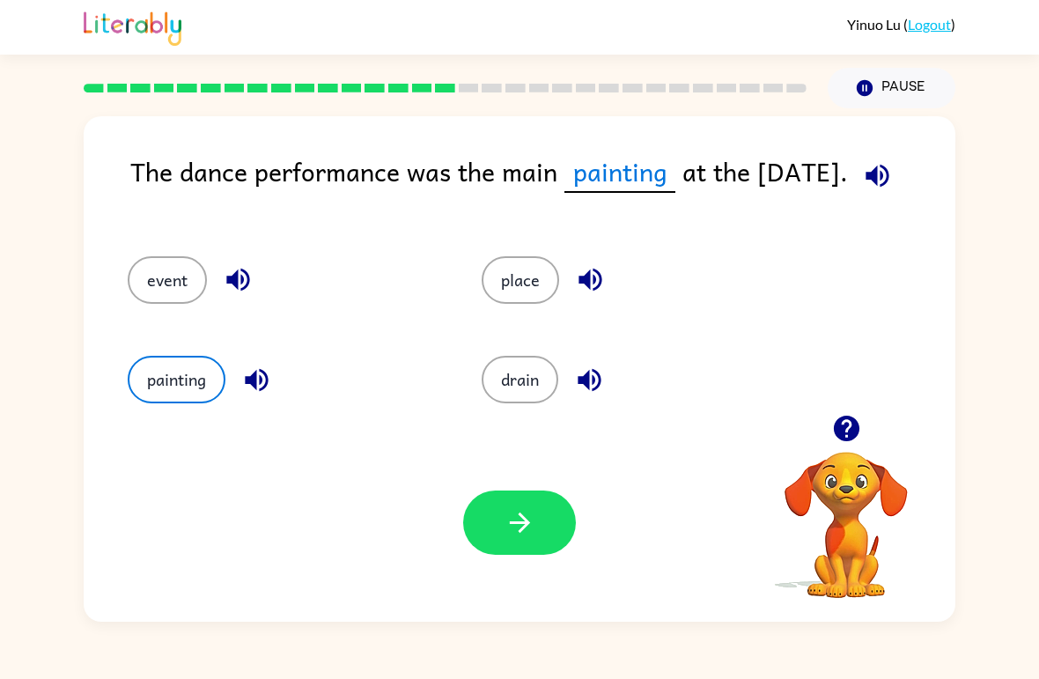
click at [520, 515] on icon "button" at bounding box center [519, 522] width 20 height 20
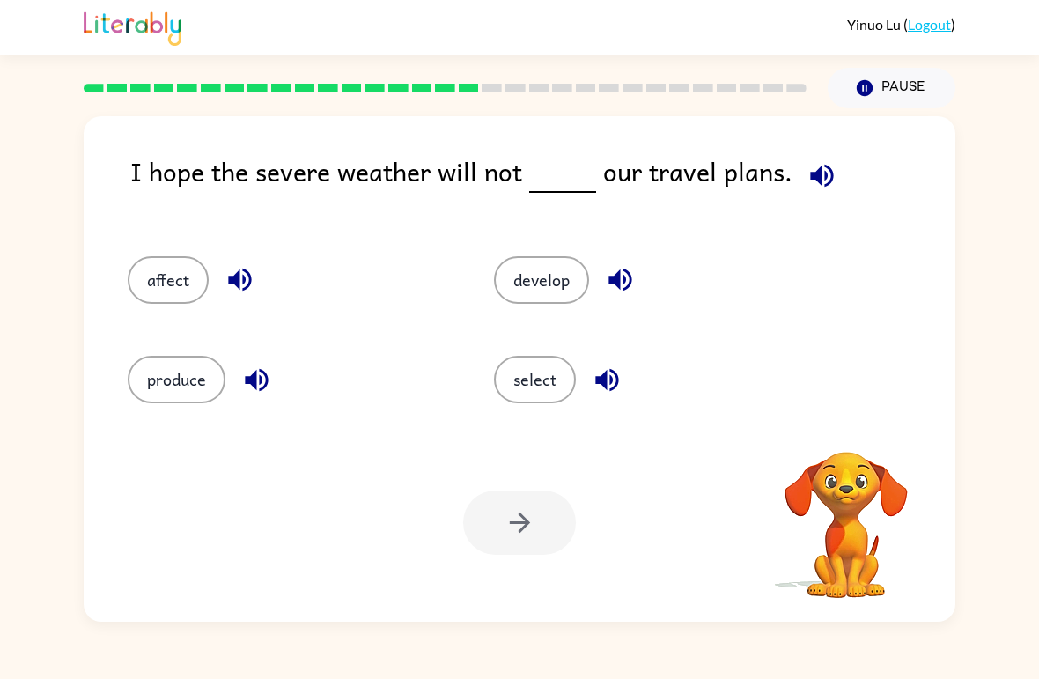
click at [814, 189] on icon "button" at bounding box center [822, 175] width 31 height 31
click at [814, 188] on icon "button" at bounding box center [822, 175] width 31 height 31
click at [818, 172] on icon "button" at bounding box center [822, 175] width 31 height 31
click at [812, 174] on icon "button" at bounding box center [821, 175] width 23 height 23
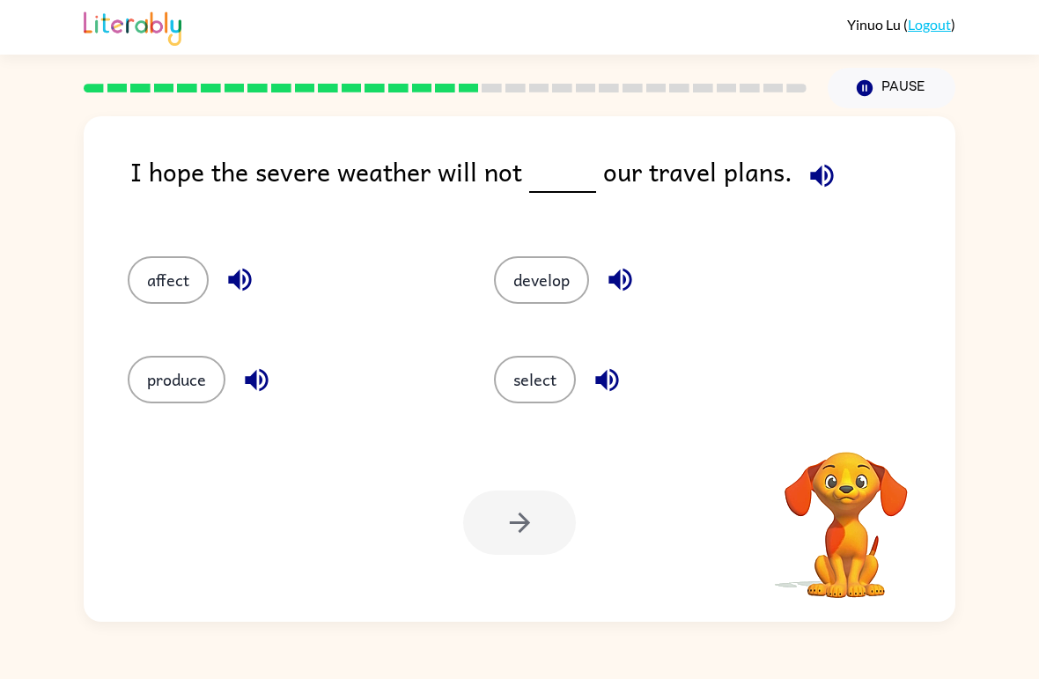
click at [146, 384] on button "produce" at bounding box center [177, 380] width 98 height 48
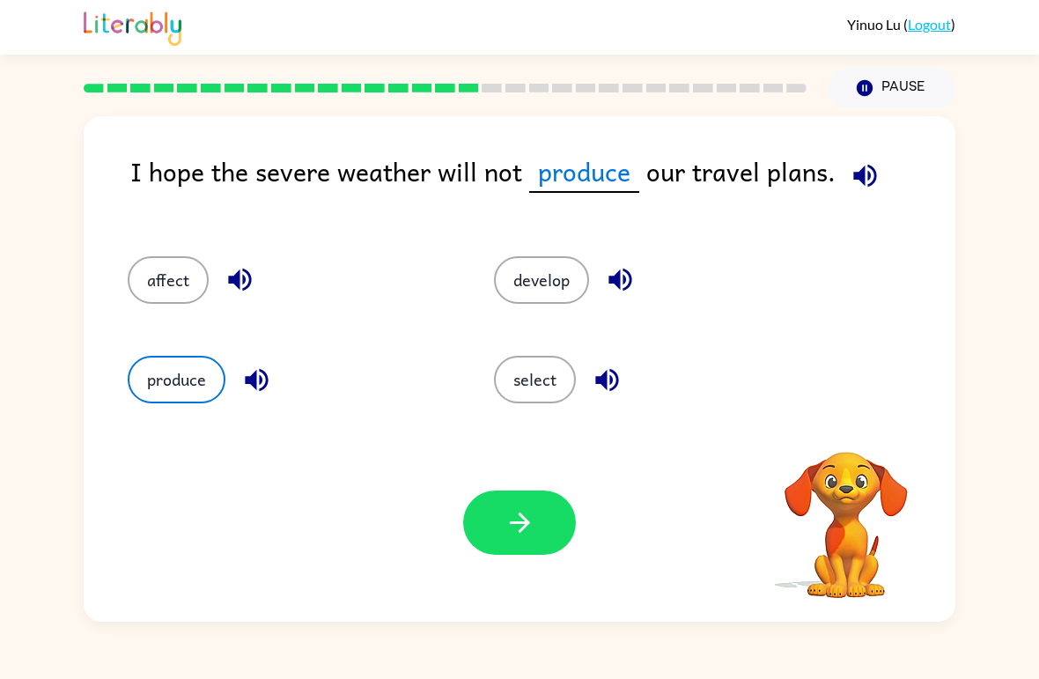
click at [543, 538] on button "button" at bounding box center [519, 522] width 113 height 64
click at [542, 538] on div at bounding box center [519, 522] width 113 height 64
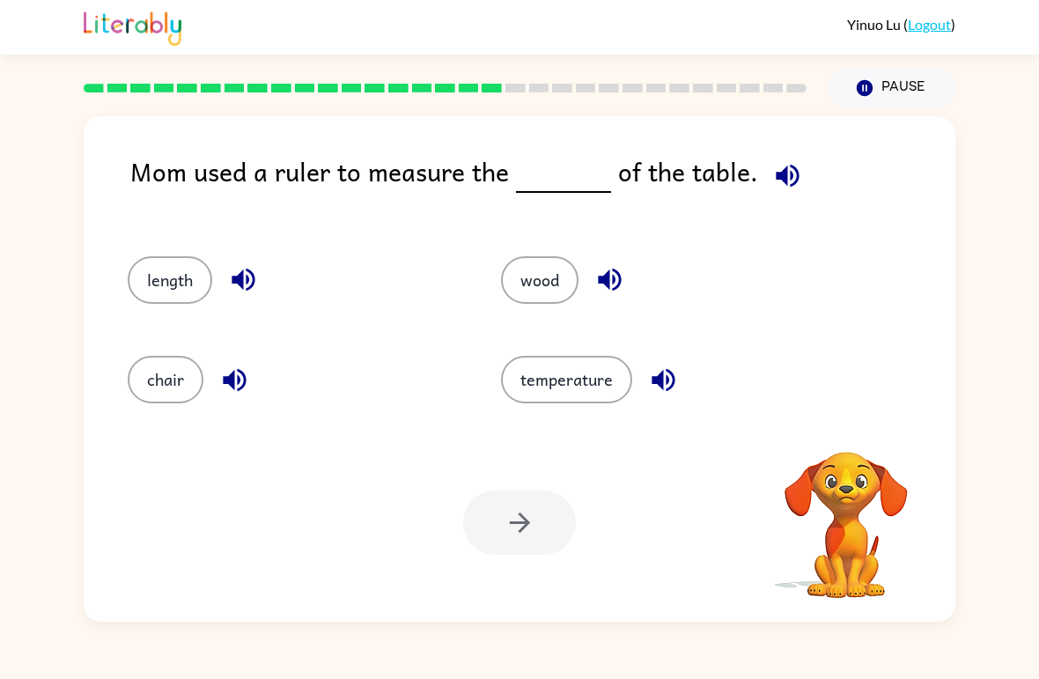
click at [781, 187] on icon "button" at bounding box center [787, 175] width 23 height 23
click at [797, 173] on button "button" at bounding box center [787, 175] width 45 height 45
click at [774, 169] on icon "button" at bounding box center [787, 175] width 31 height 31
click at [510, 265] on button "wood" at bounding box center [539, 280] width 77 height 48
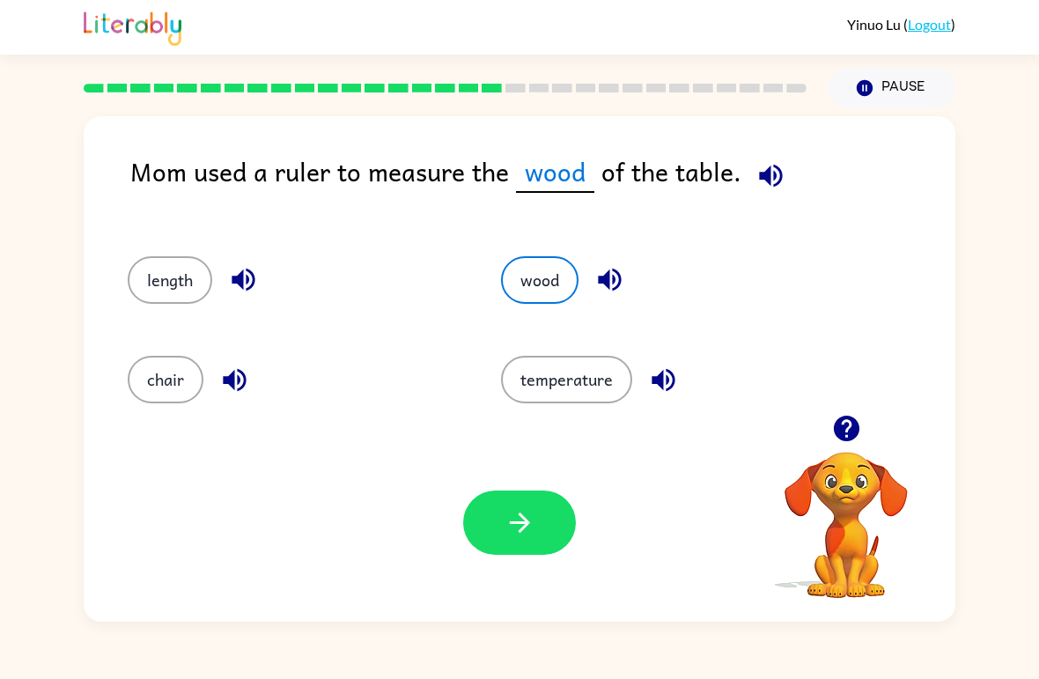
click at [131, 268] on button "length" at bounding box center [170, 280] width 85 height 48
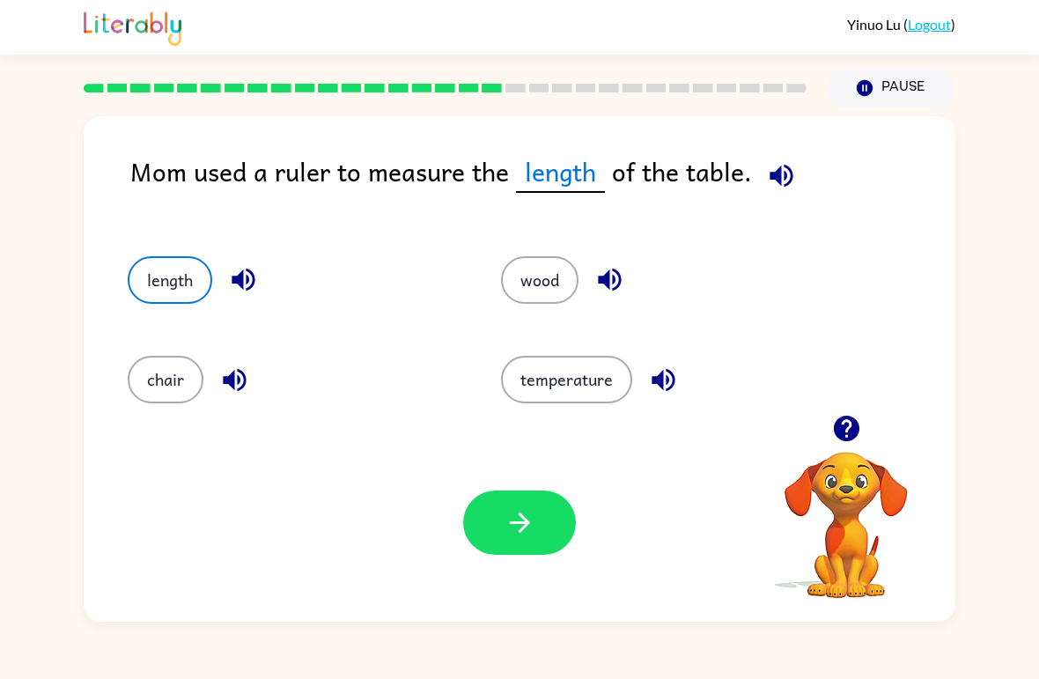
click at [130, 268] on div "length" at bounding box center [294, 280] width 333 height 48
click at [539, 542] on button "button" at bounding box center [519, 522] width 113 height 64
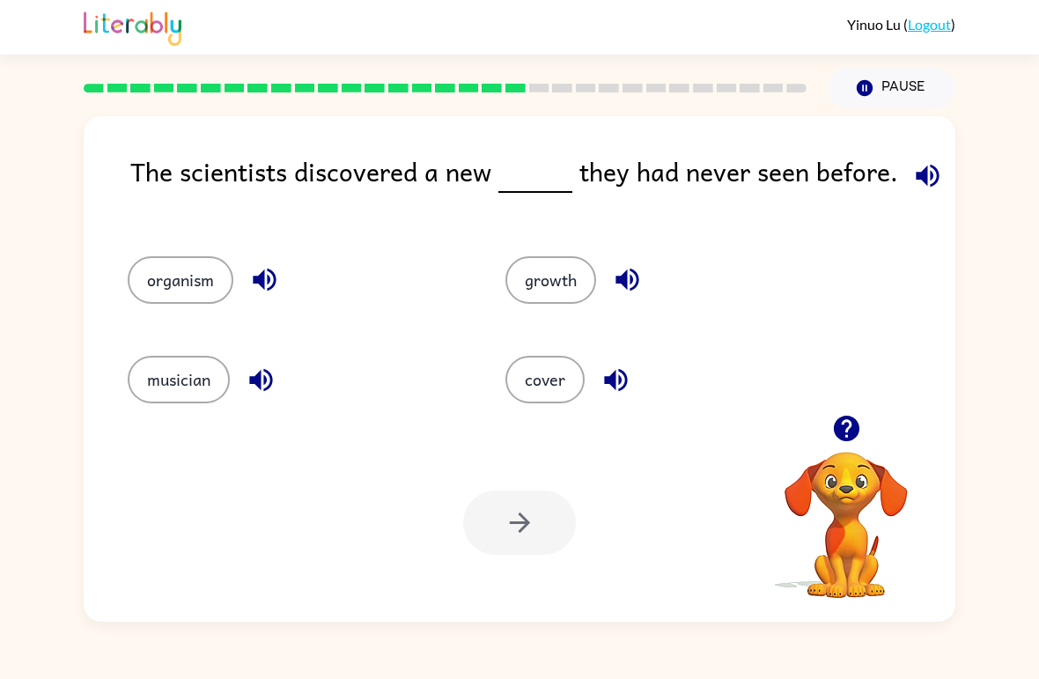
click at [554, 277] on button "growth" at bounding box center [550, 280] width 91 height 48
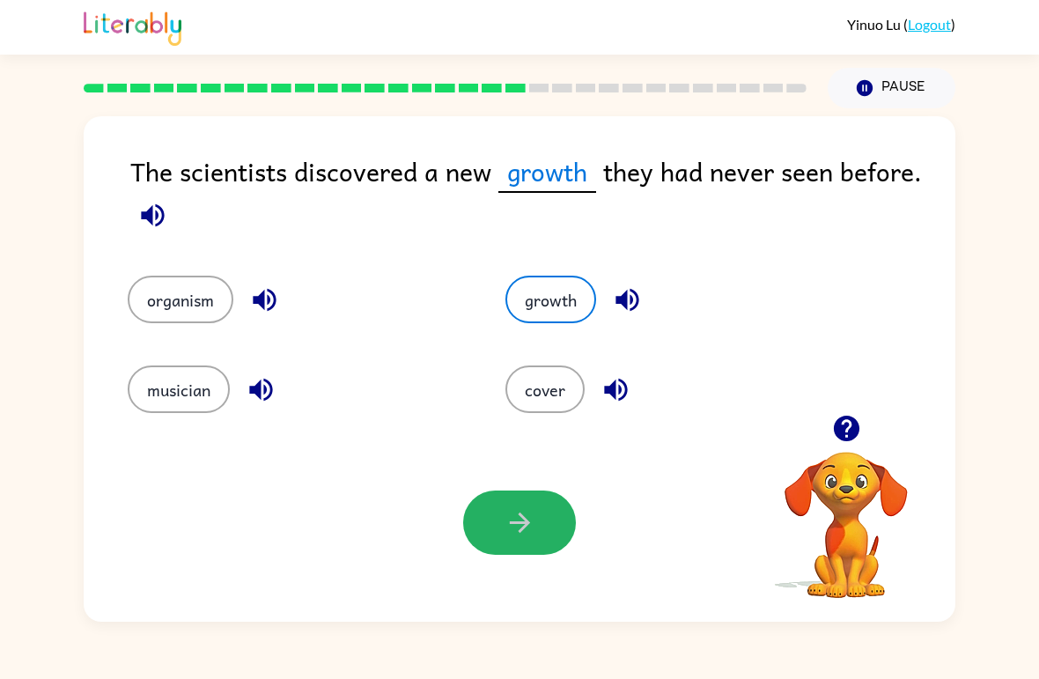
click at [546, 527] on button "button" at bounding box center [519, 522] width 113 height 64
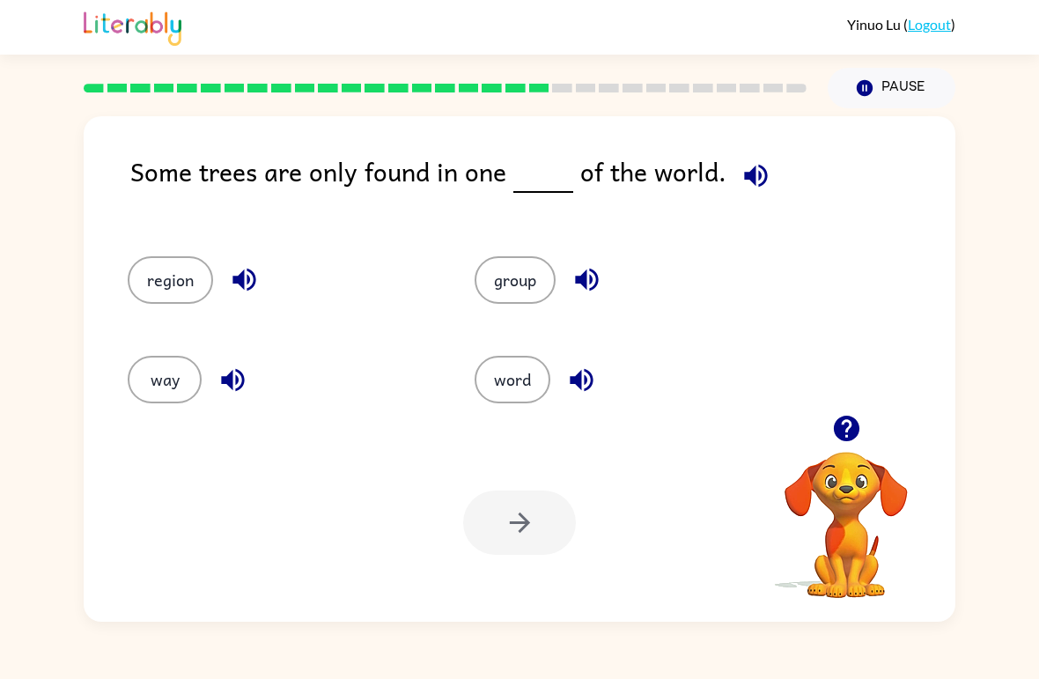
click at [5, 210] on div "Some trees are only found in one of the world. region group way word Your brows…" at bounding box center [519, 364] width 1039 height 513
click at [534, 358] on button "word" at bounding box center [513, 380] width 76 height 48
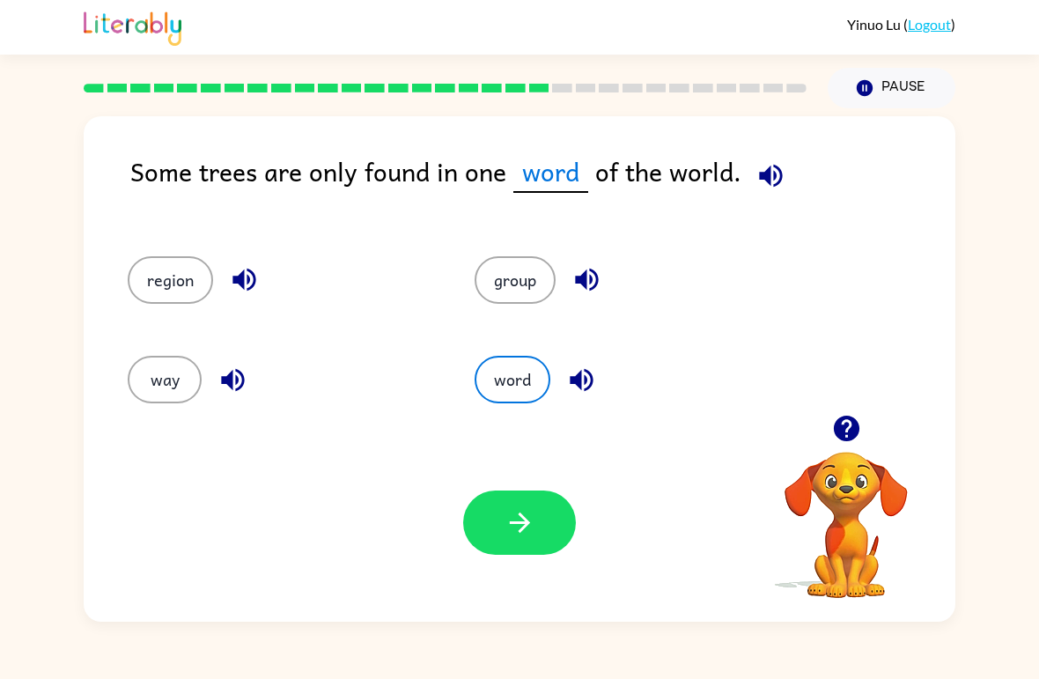
click at [530, 535] on icon "button" at bounding box center [520, 522] width 31 height 31
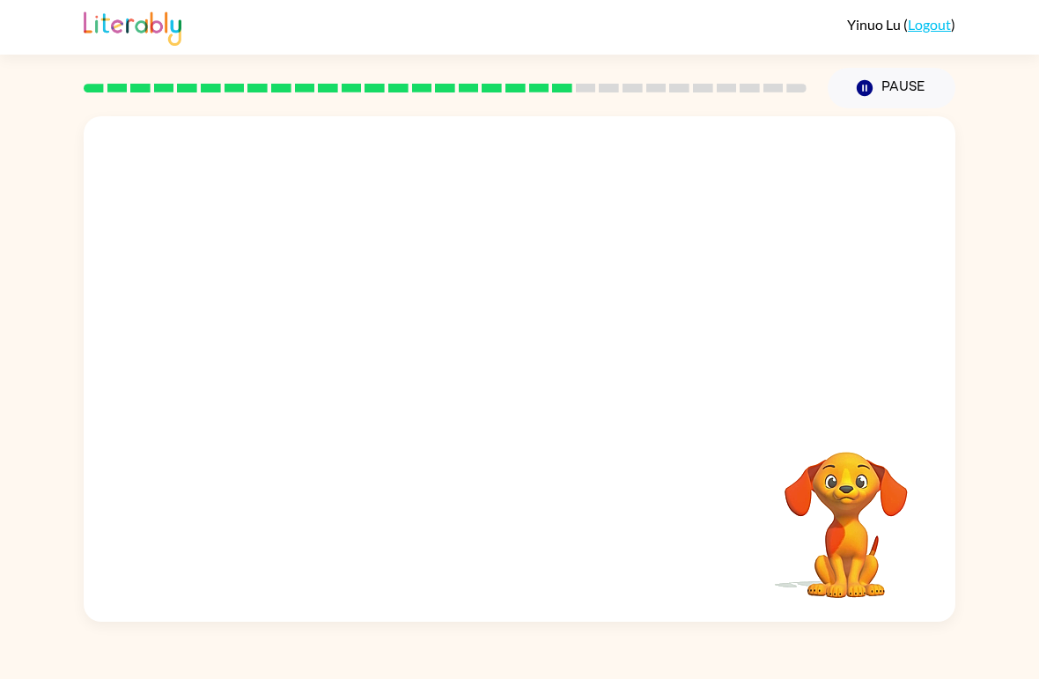
click at [543, 549] on div "Your browser must support playing .mp4 files to use Literably. Please try using…" at bounding box center [520, 368] width 872 height 505
click at [376, 331] on video "Your browser must support playing .mp4 files to use Literably. Please try using…" at bounding box center [520, 265] width 872 height 298
click at [354, 371] on video "Your browser must support playing .mp4 files to use Literably. Please try using…" at bounding box center [520, 265] width 872 height 298
click at [367, 366] on video "Your browser must support playing .mp4 files to use Literably. Please try using…" at bounding box center [520, 265] width 872 height 298
click at [352, 357] on video "Your browser must support playing .mp4 files to use Literably. Please try using…" at bounding box center [520, 265] width 872 height 298
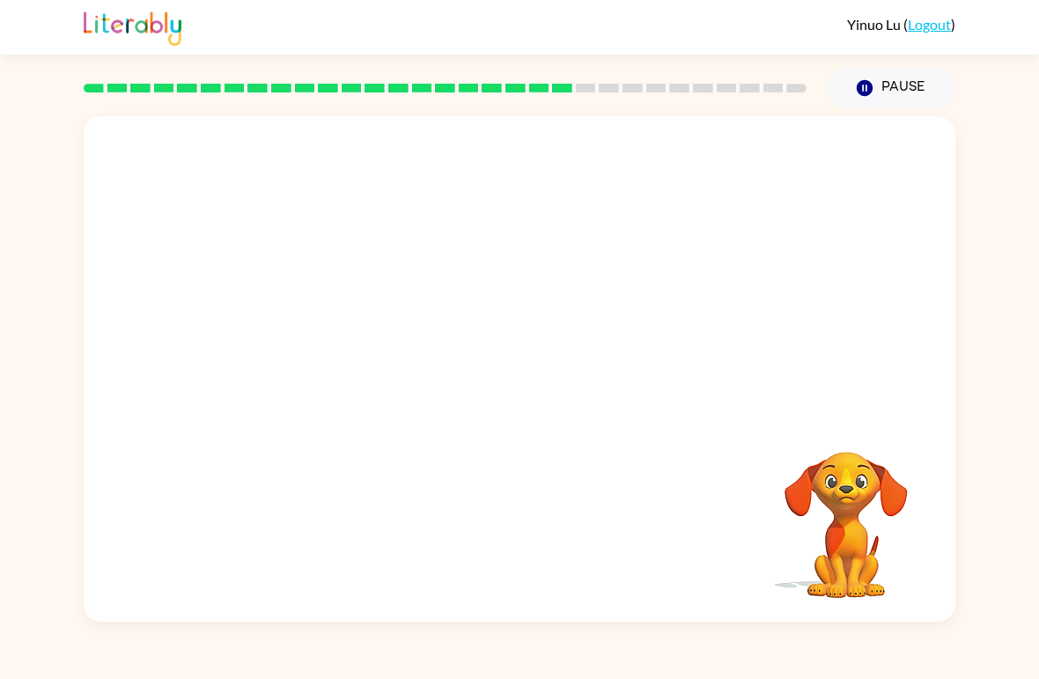
click at [361, 338] on video "Your browser must support playing .mp4 files to use Literably. Please try using…" at bounding box center [520, 265] width 872 height 298
click at [357, 360] on video "Your browser must support playing .mp4 files to use Literably. Please try using…" at bounding box center [520, 265] width 872 height 298
click at [500, 365] on div at bounding box center [519, 378] width 113 height 64
click at [518, 390] on div at bounding box center [519, 378] width 113 height 64
click at [518, 389] on div at bounding box center [519, 378] width 113 height 64
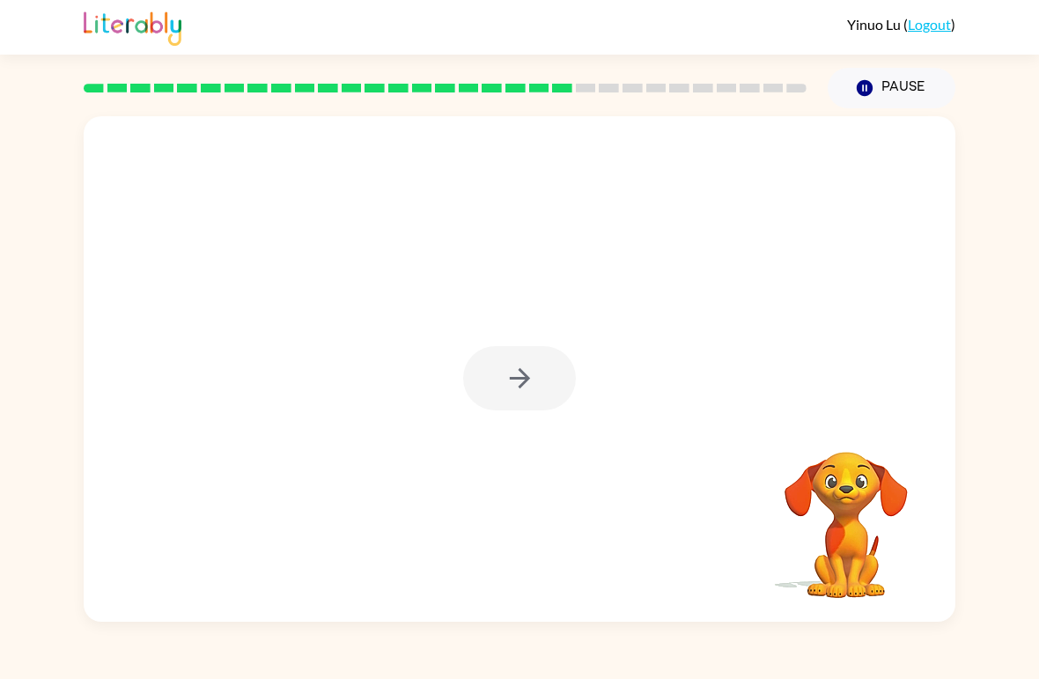
click at [509, 400] on div at bounding box center [519, 378] width 113 height 64
click at [520, 380] on icon "button" at bounding box center [520, 378] width 31 height 31
click at [520, 380] on div at bounding box center [519, 378] width 113 height 64
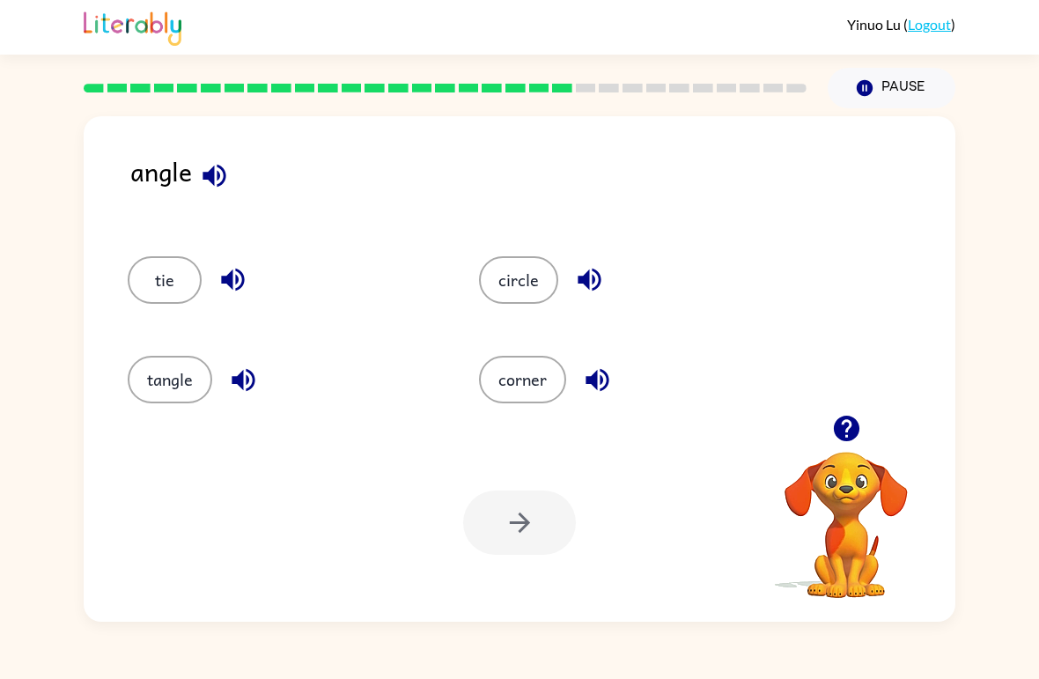
click at [523, 298] on button "circle" at bounding box center [518, 280] width 79 height 48
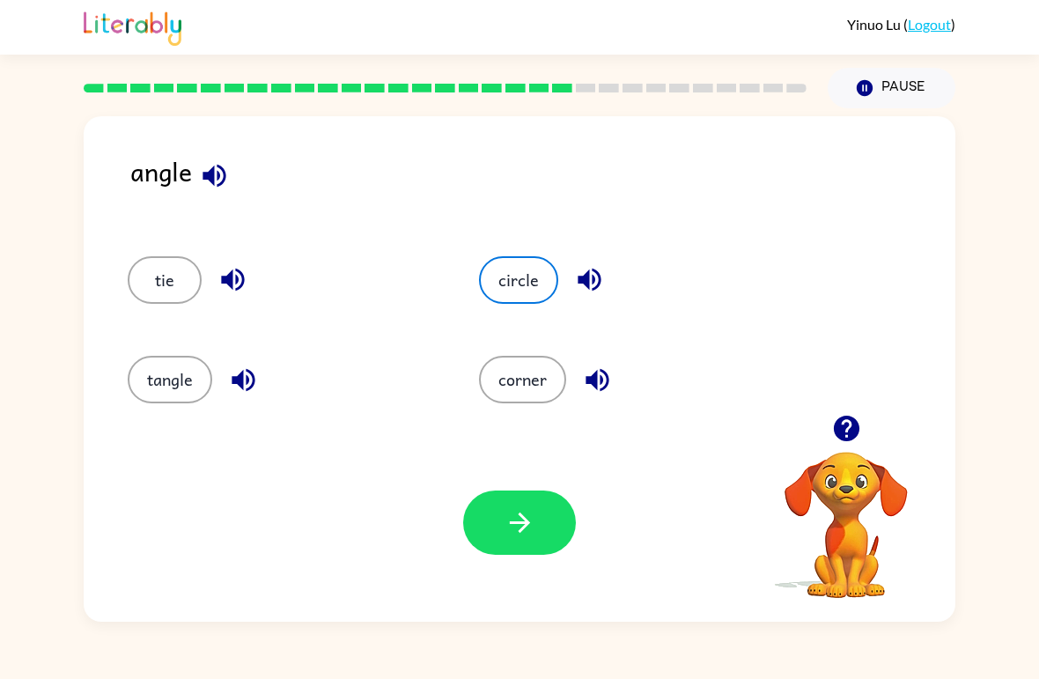
click at [486, 516] on button "button" at bounding box center [519, 522] width 113 height 64
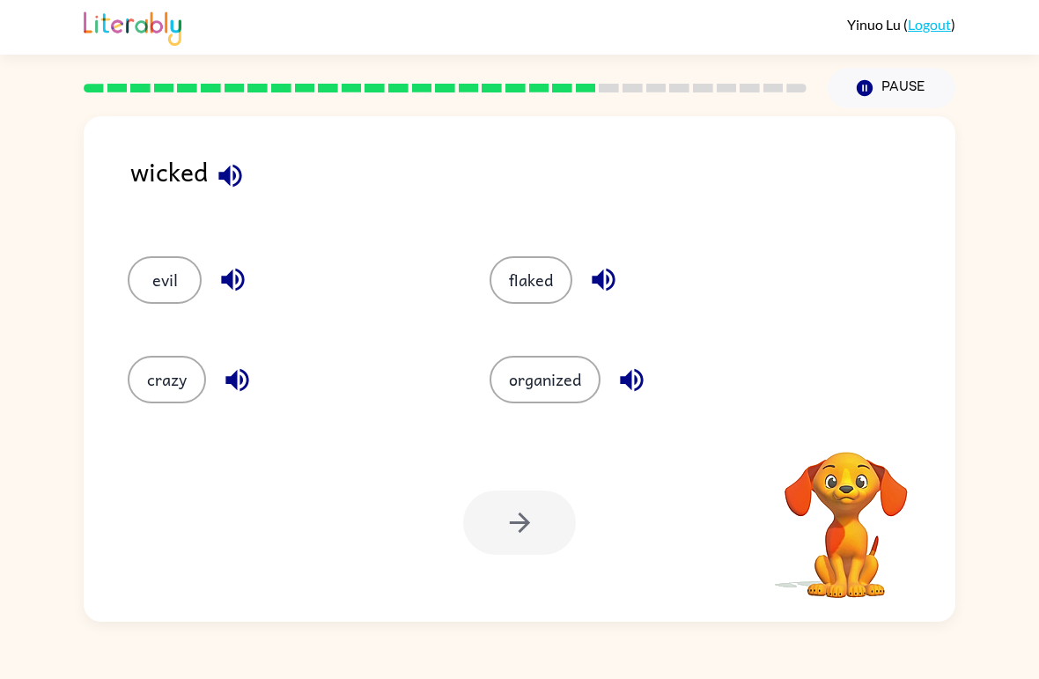
click at [426, 594] on div "Your browser must support playing .mp4 files to use Literably. Please try using…" at bounding box center [520, 523] width 872 height 198
click at [544, 274] on button "flaked" at bounding box center [531, 280] width 83 height 48
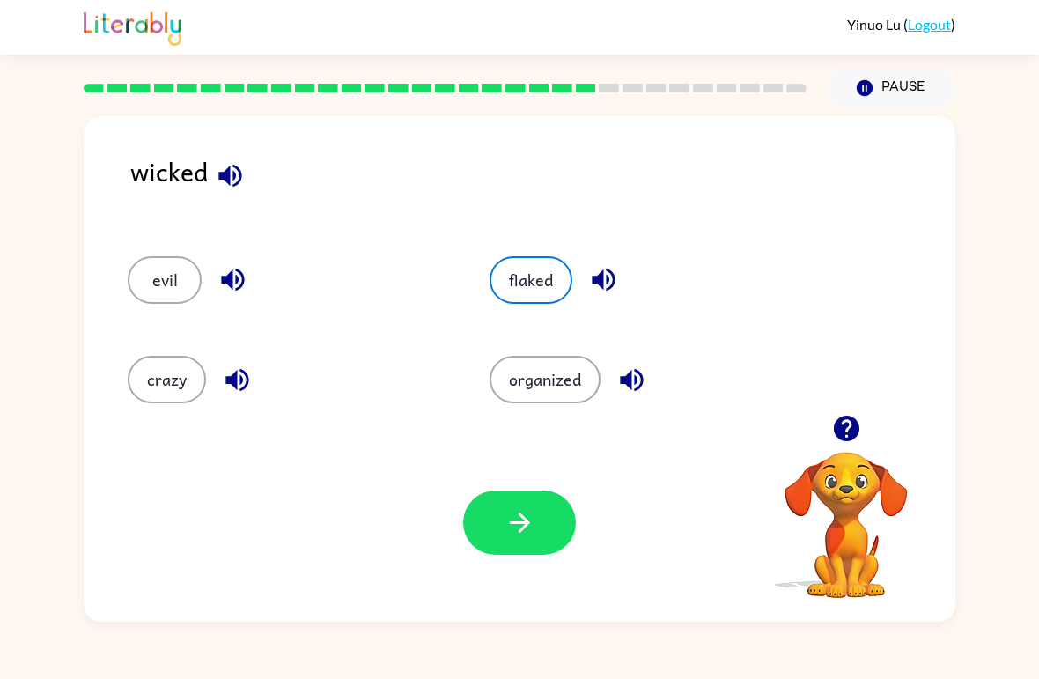
click at [526, 542] on button "button" at bounding box center [519, 522] width 113 height 64
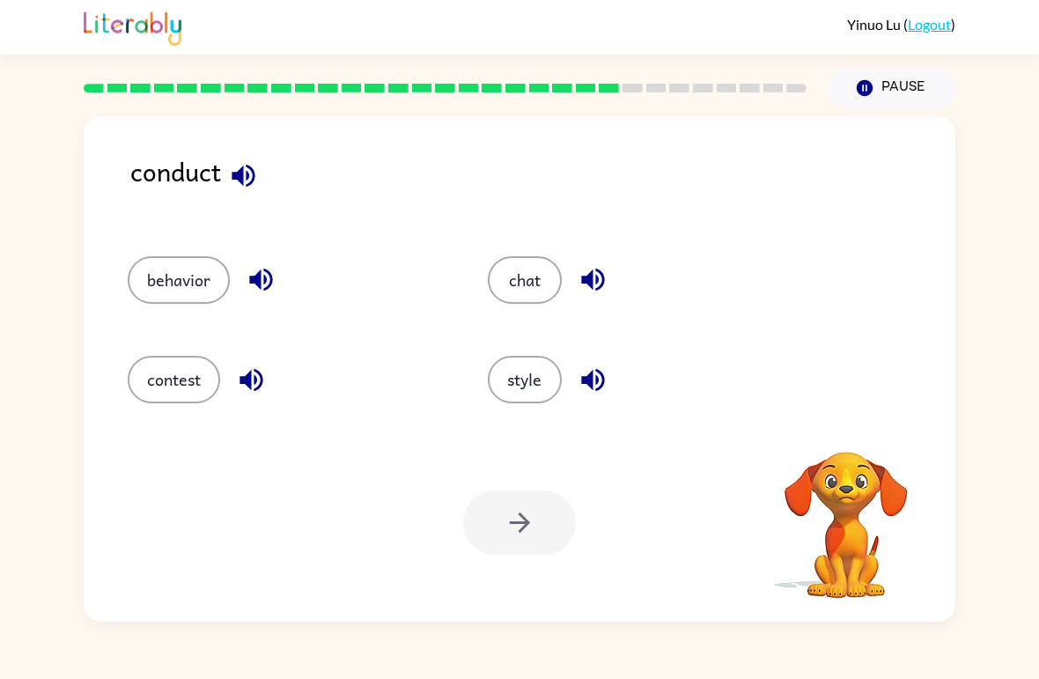
click at [530, 297] on button "chat" at bounding box center [525, 280] width 74 height 48
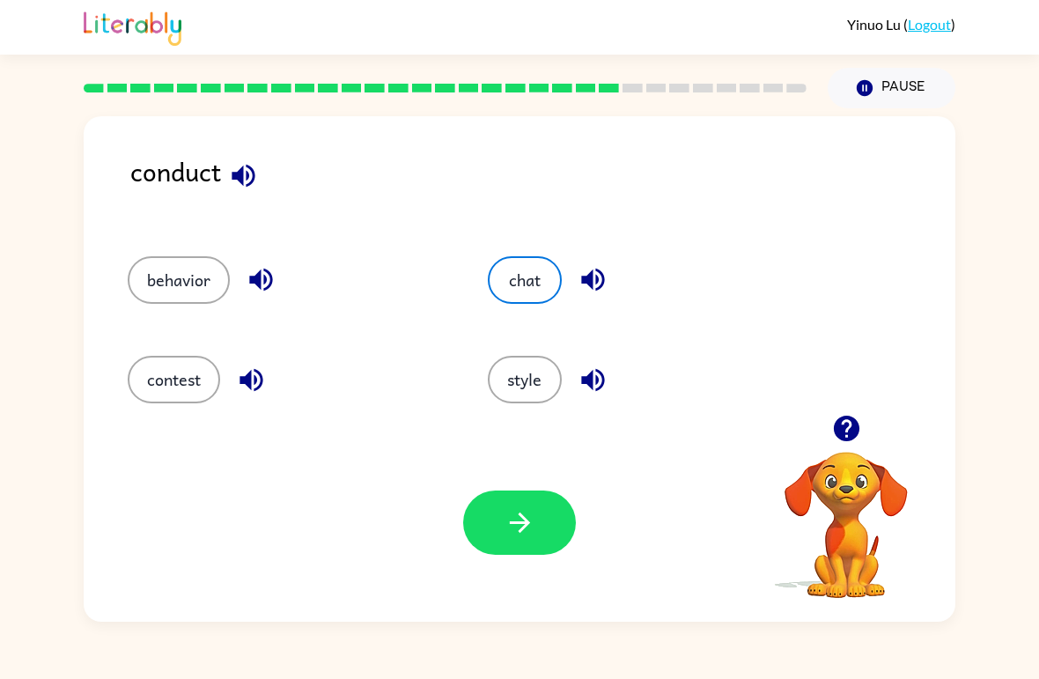
click at [144, 382] on button "contest" at bounding box center [174, 380] width 92 height 48
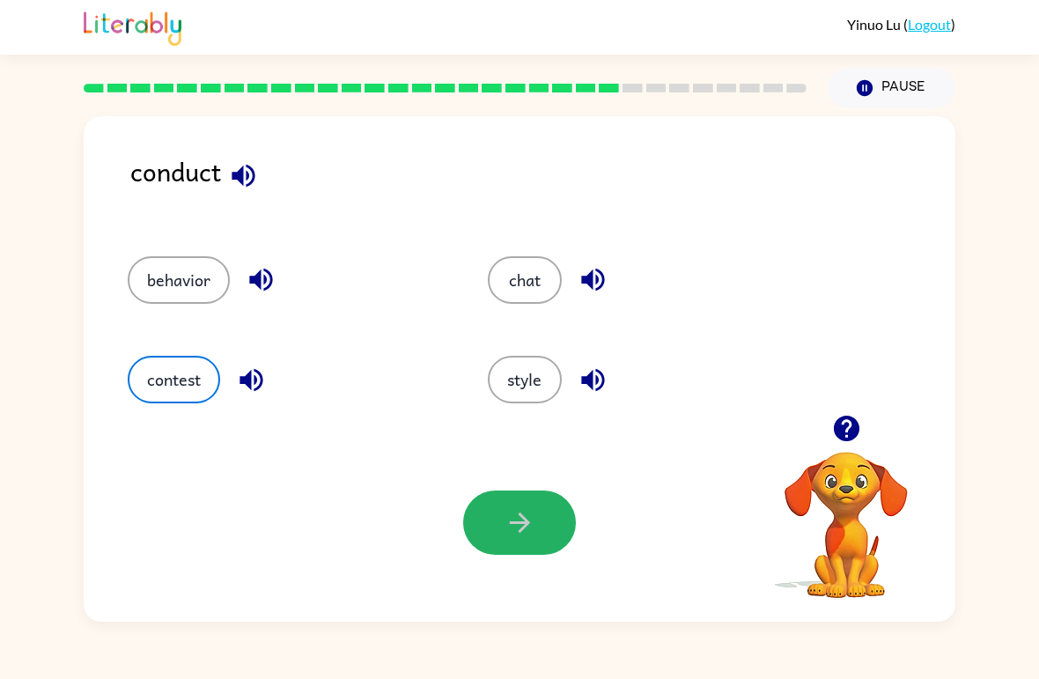
click at [498, 530] on button "button" at bounding box center [519, 522] width 113 height 64
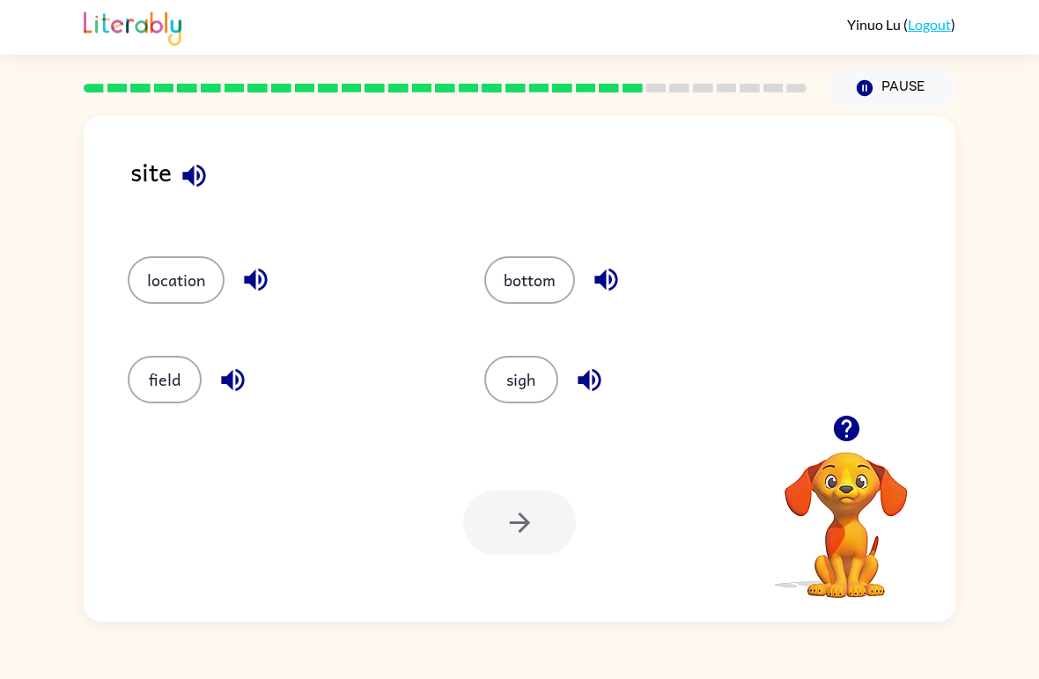
click at [497, 402] on button "sigh" at bounding box center [521, 380] width 74 height 48
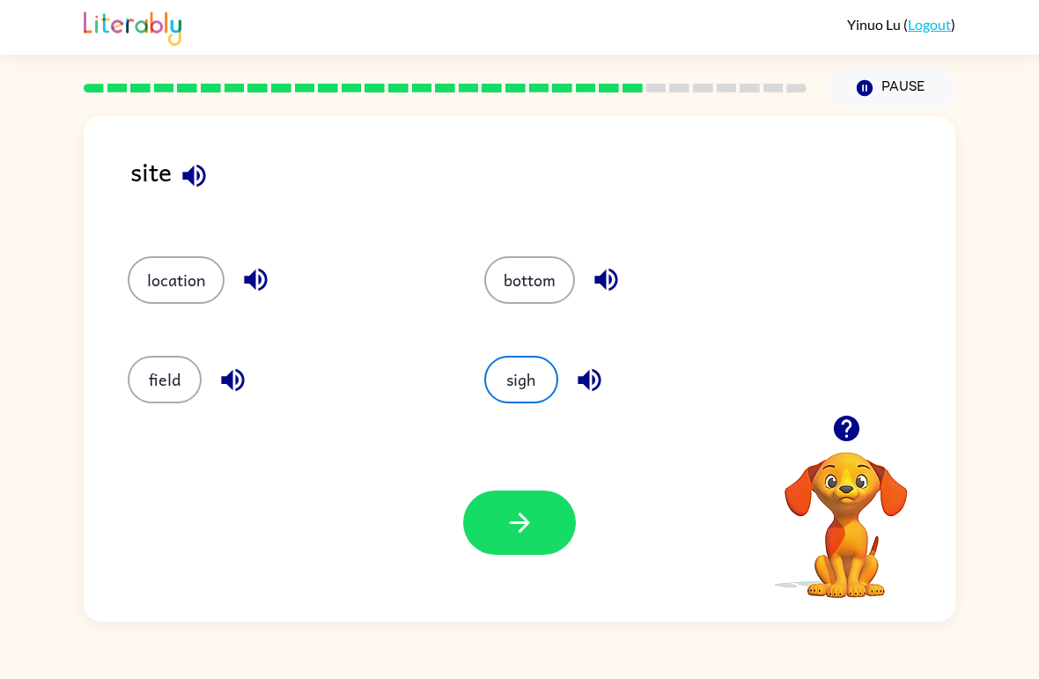
click at [519, 524] on icon "button" at bounding box center [519, 522] width 20 height 20
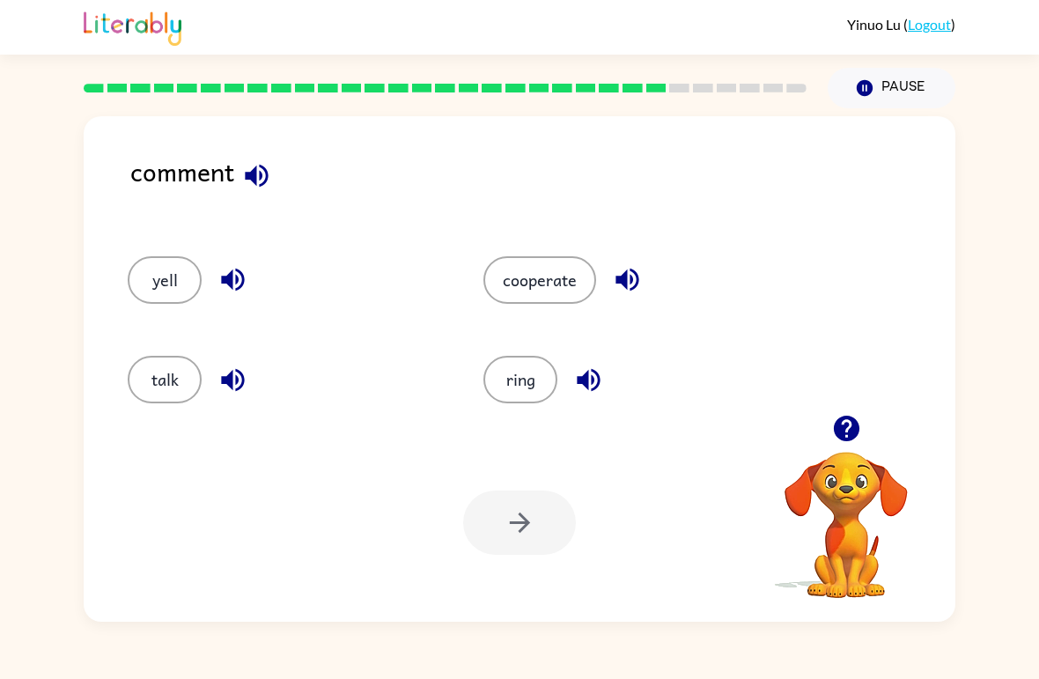
click at [534, 280] on button "cooperate" at bounding box center [539, 280] width 113 height 48
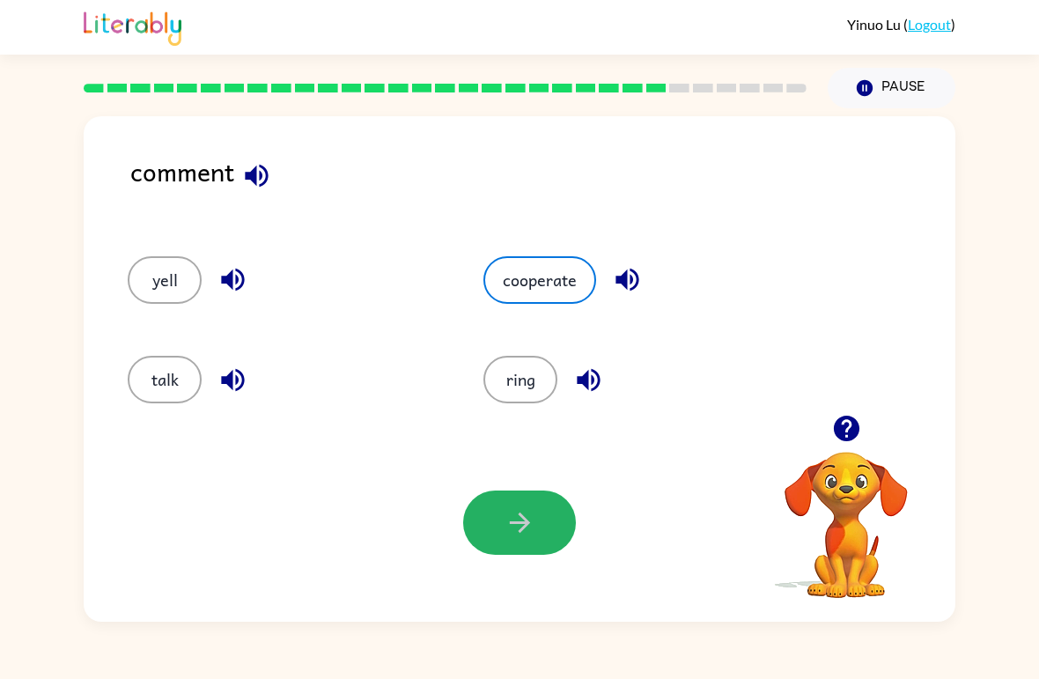
click at [505, 523] on icon "button" at bounding box center [520, 522] width 31 height 31
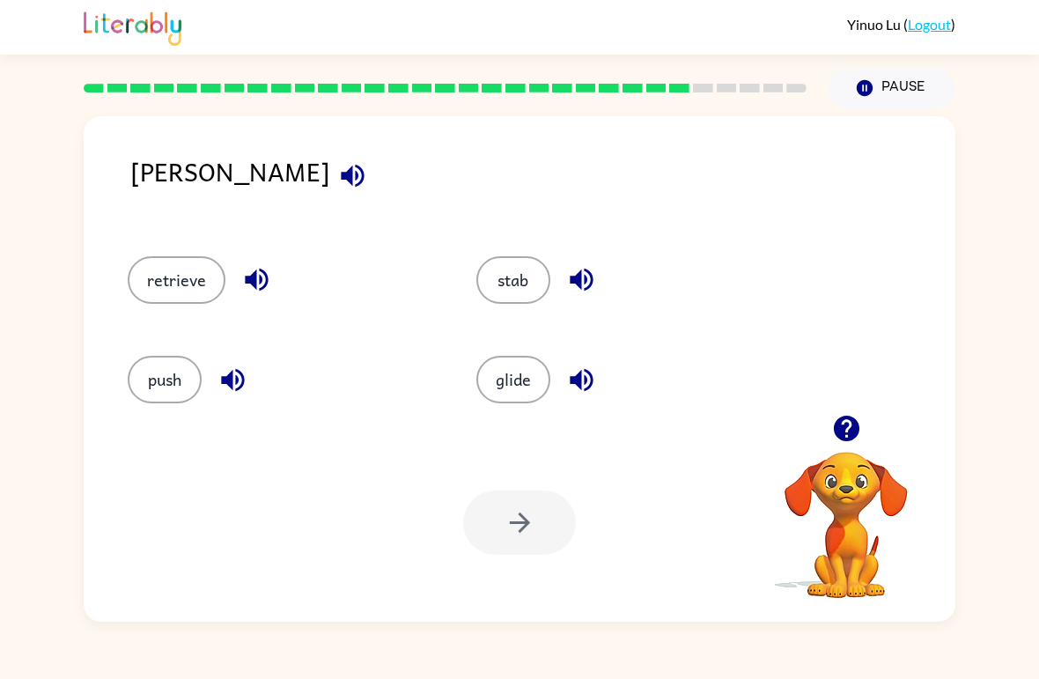
click at [528, 284] on button "stab" at bounding box center [513, 280] width 74 height 48
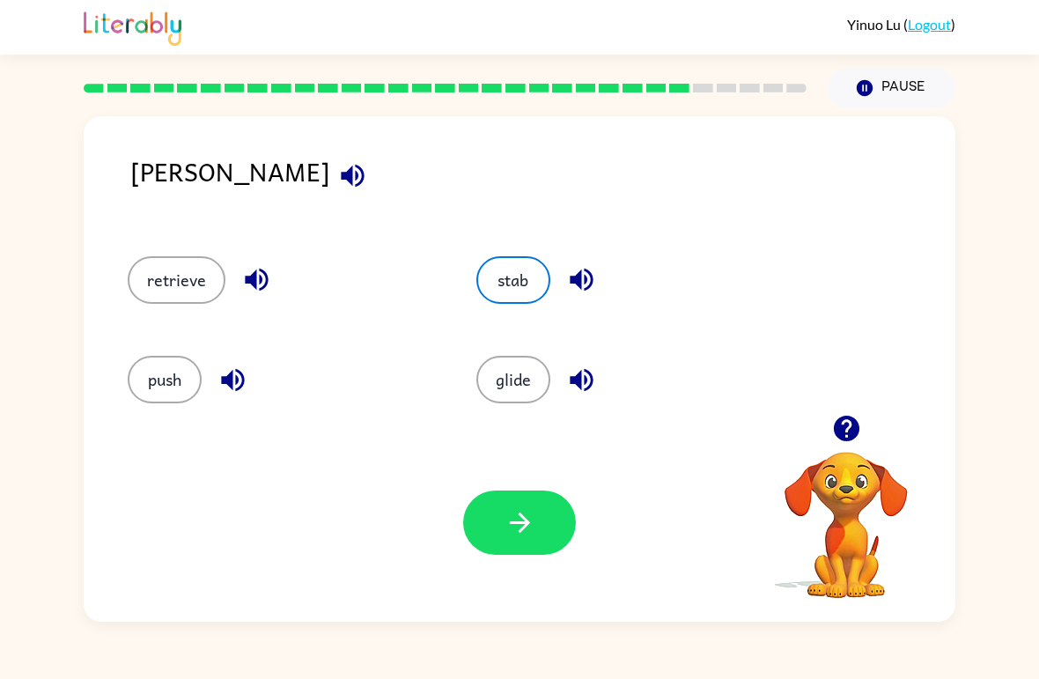
click at [552, 520] on button "button" at bounding box center [519, 522] width 113 height 64
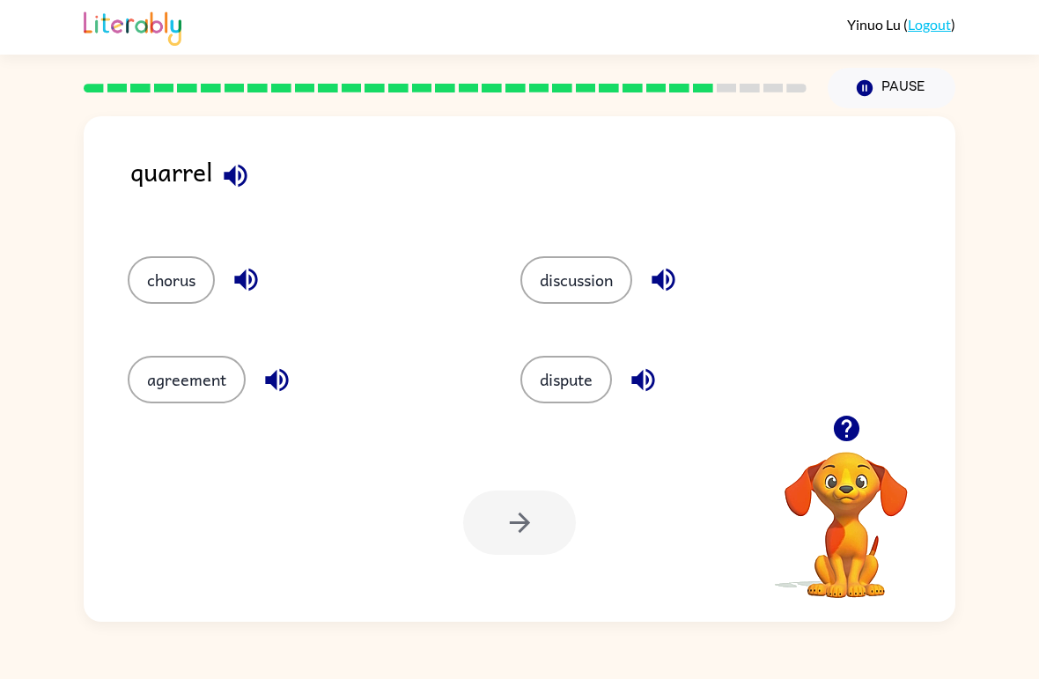
click at [554, 398] on button "dispute" at bounding box center [566, 380] width 92 height 48
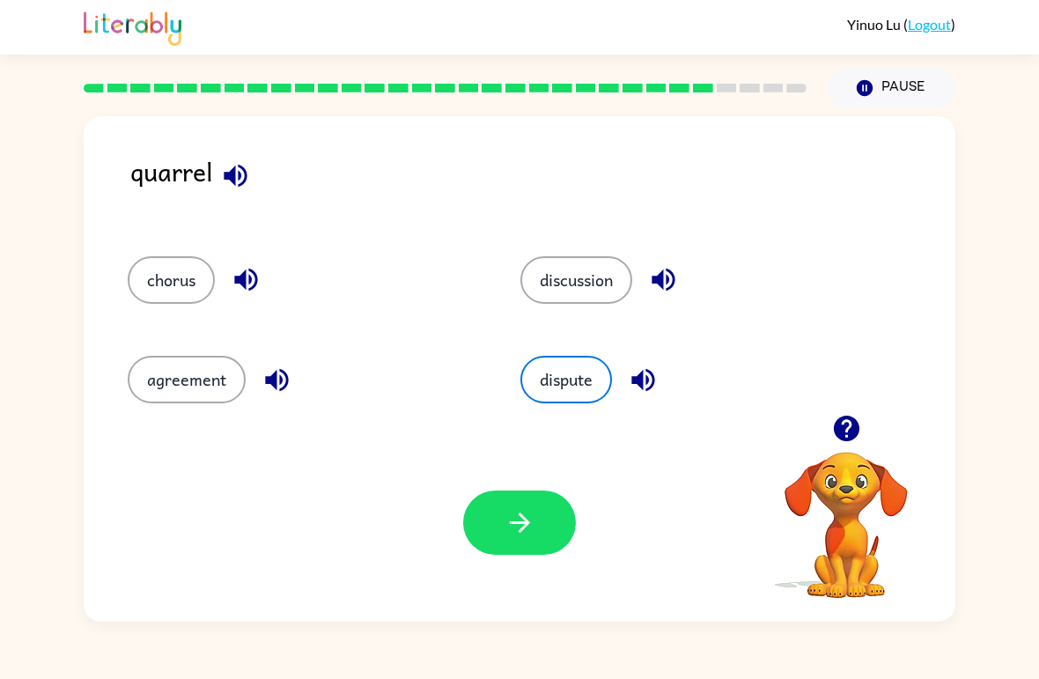
click at [505, 516] on icon "button" at bounding box center [520, 522] width 31 height 31
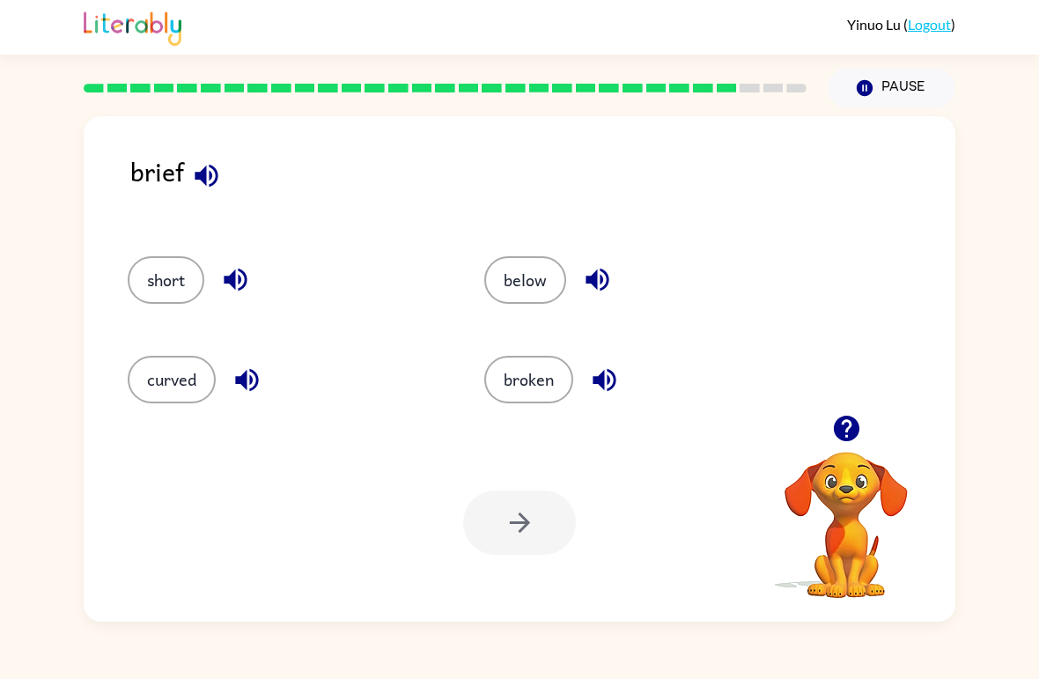
click at [129, 290] on button "short" at bounding box center [166, 280] width 77 height 48
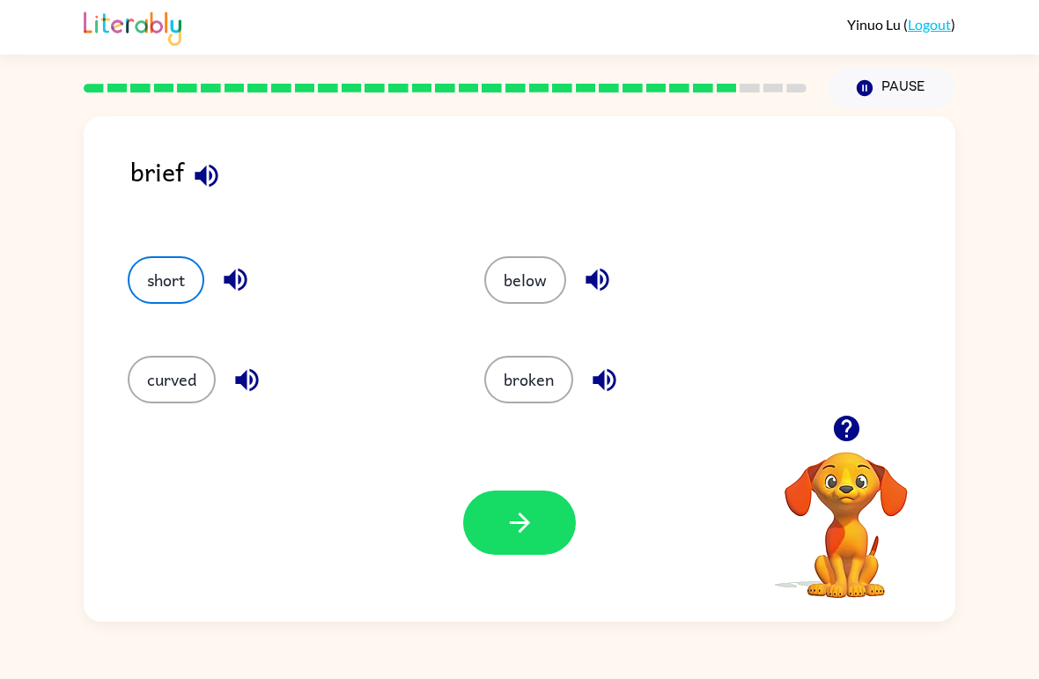
click at [530, 403] on button "broken" at bounding box center [528, 380] width 89 height 48
click at [537, 505] on button "button" at bounding box center [519, 522] width 113 height 64
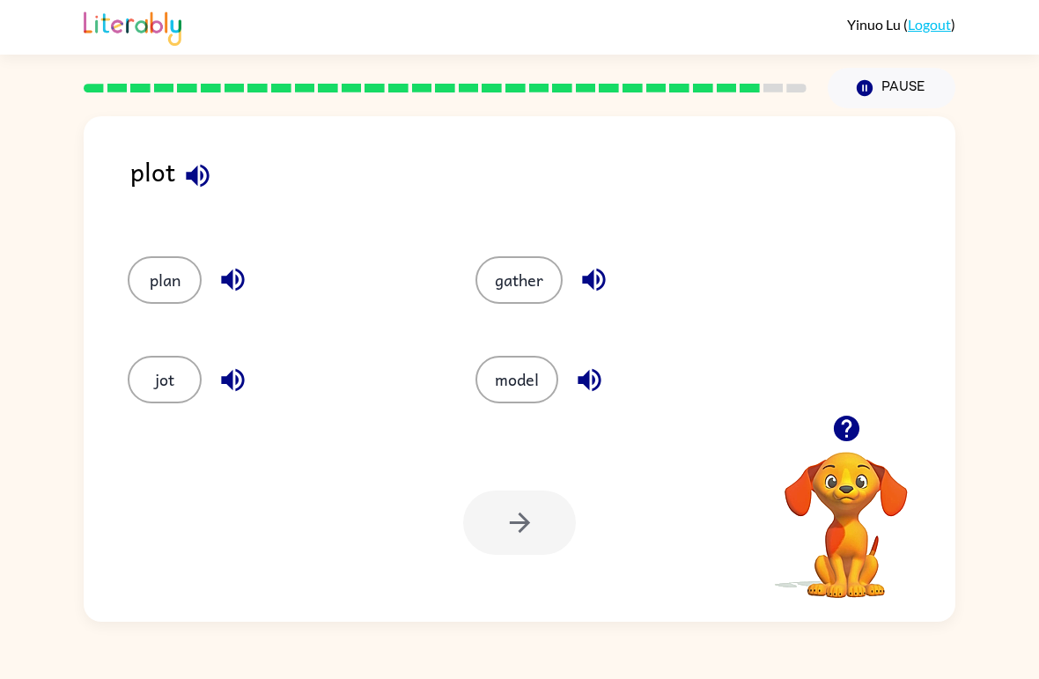
click at [144, 391] on button "jot" at bounding box center [165, 380] width 74 height 48
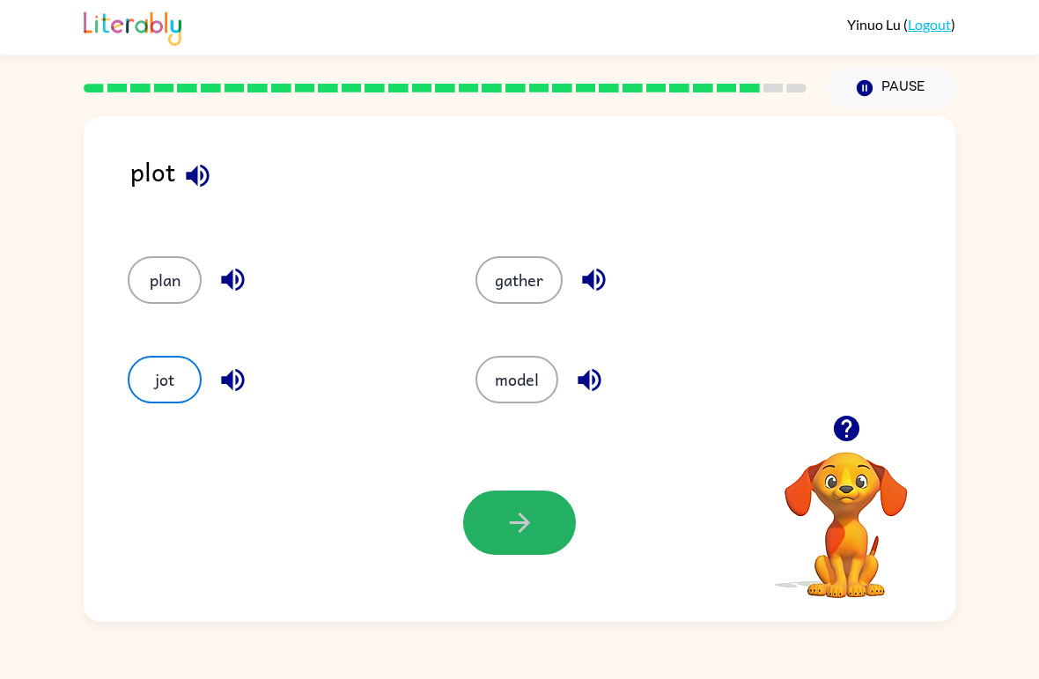
click at [517, 525] on icon "button" at bounding box center [520, 522] width 31 height 31
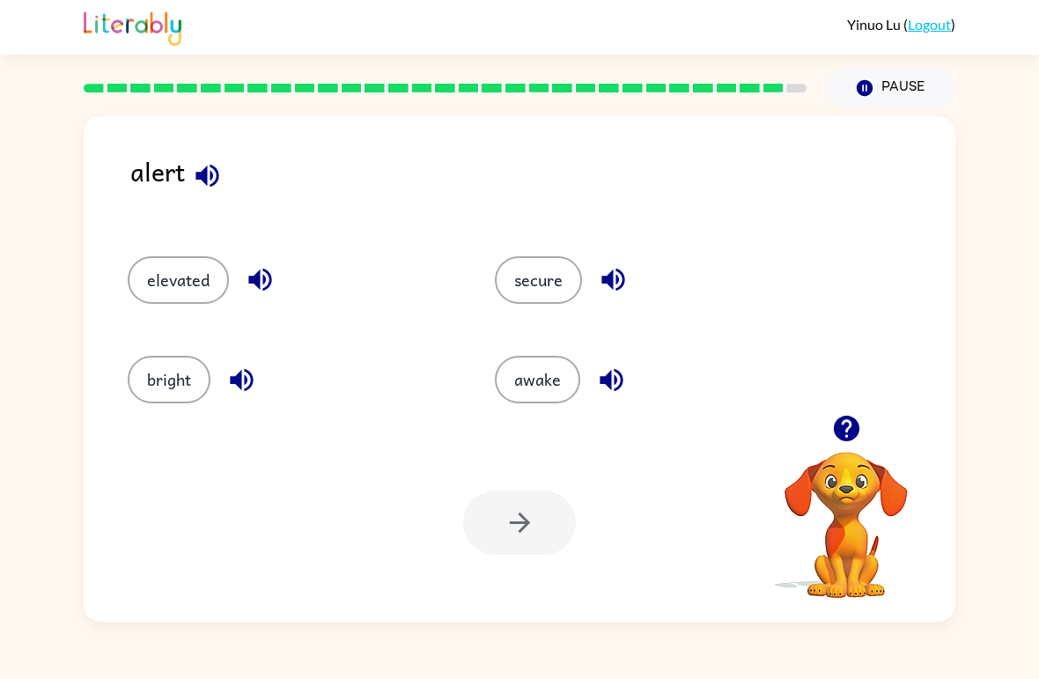
click at [553, 399] on button "awake" at bounding box center [537, 380] width 85 height 48
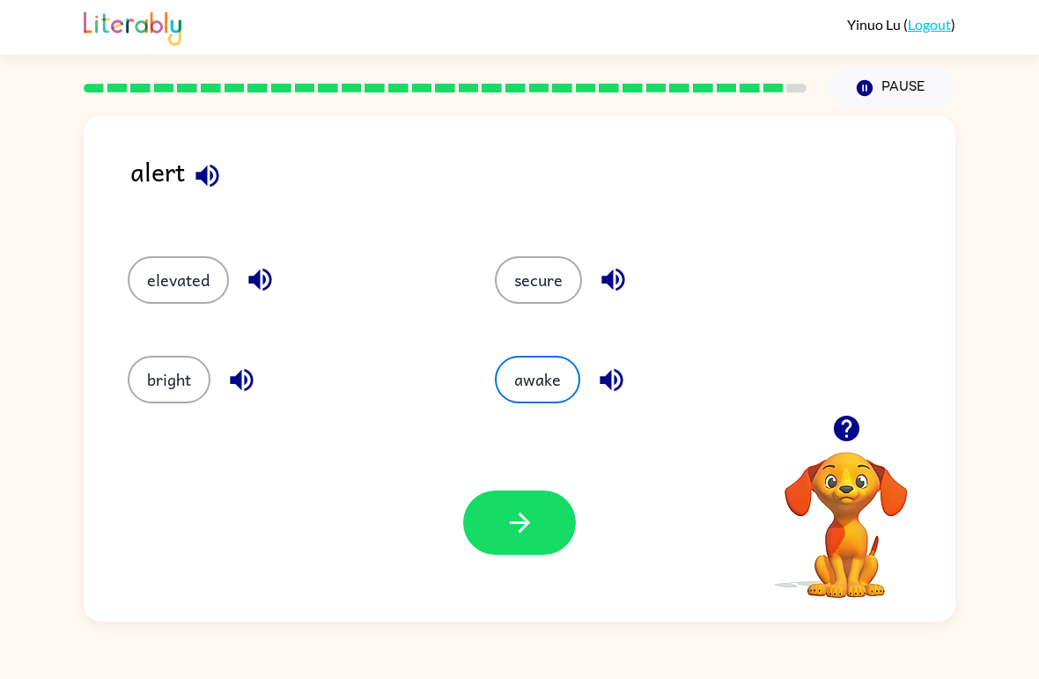
click at [548, 495] on button "button" at bounding box center [519, 522] width 113 height 64
